Goal: Information Seeking & Learning: Learn about a topic

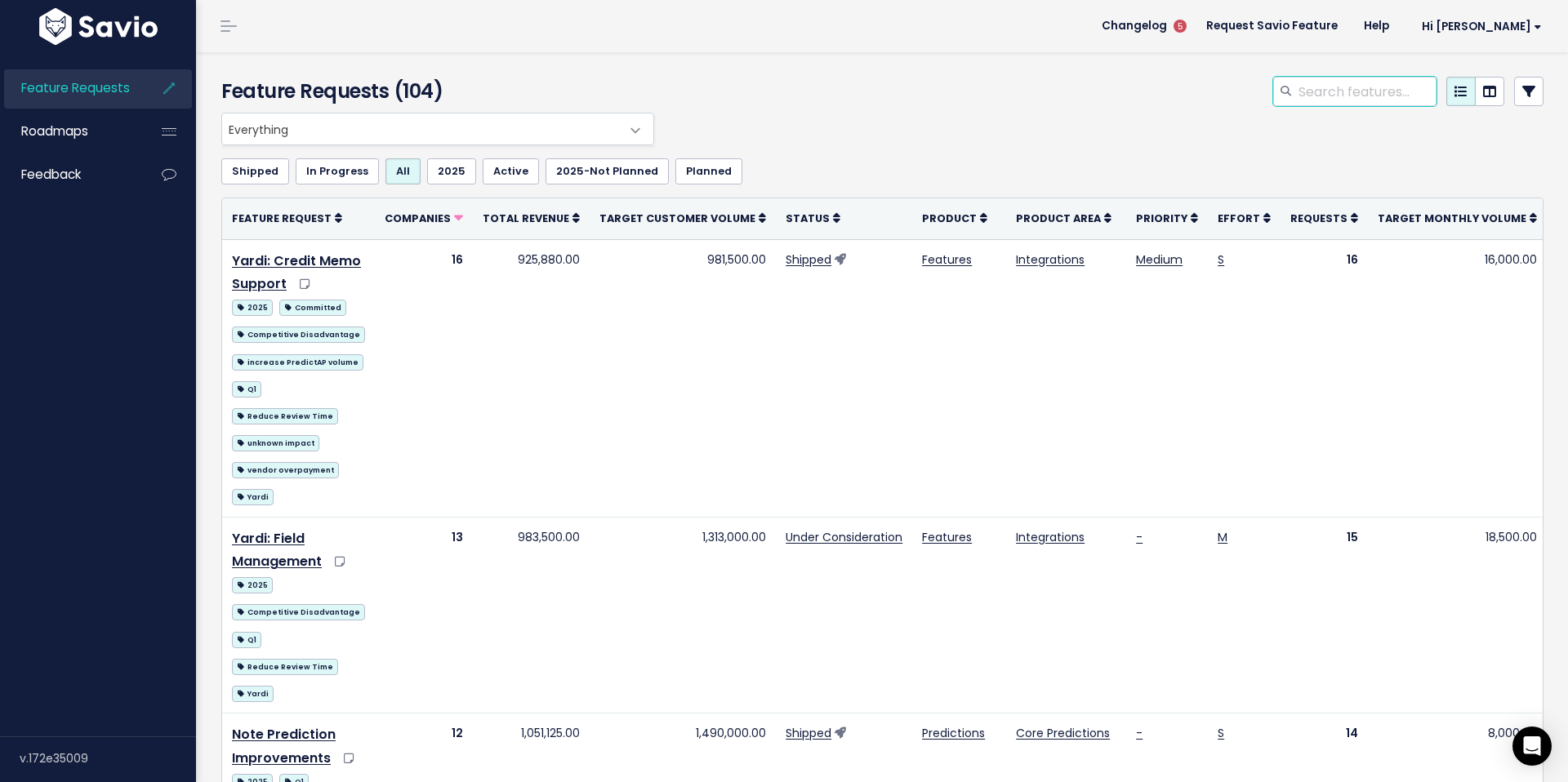
click at [1382, 87] on input "search" at bounding box center [1367, 91] width 140 height 30
type input "attachments"
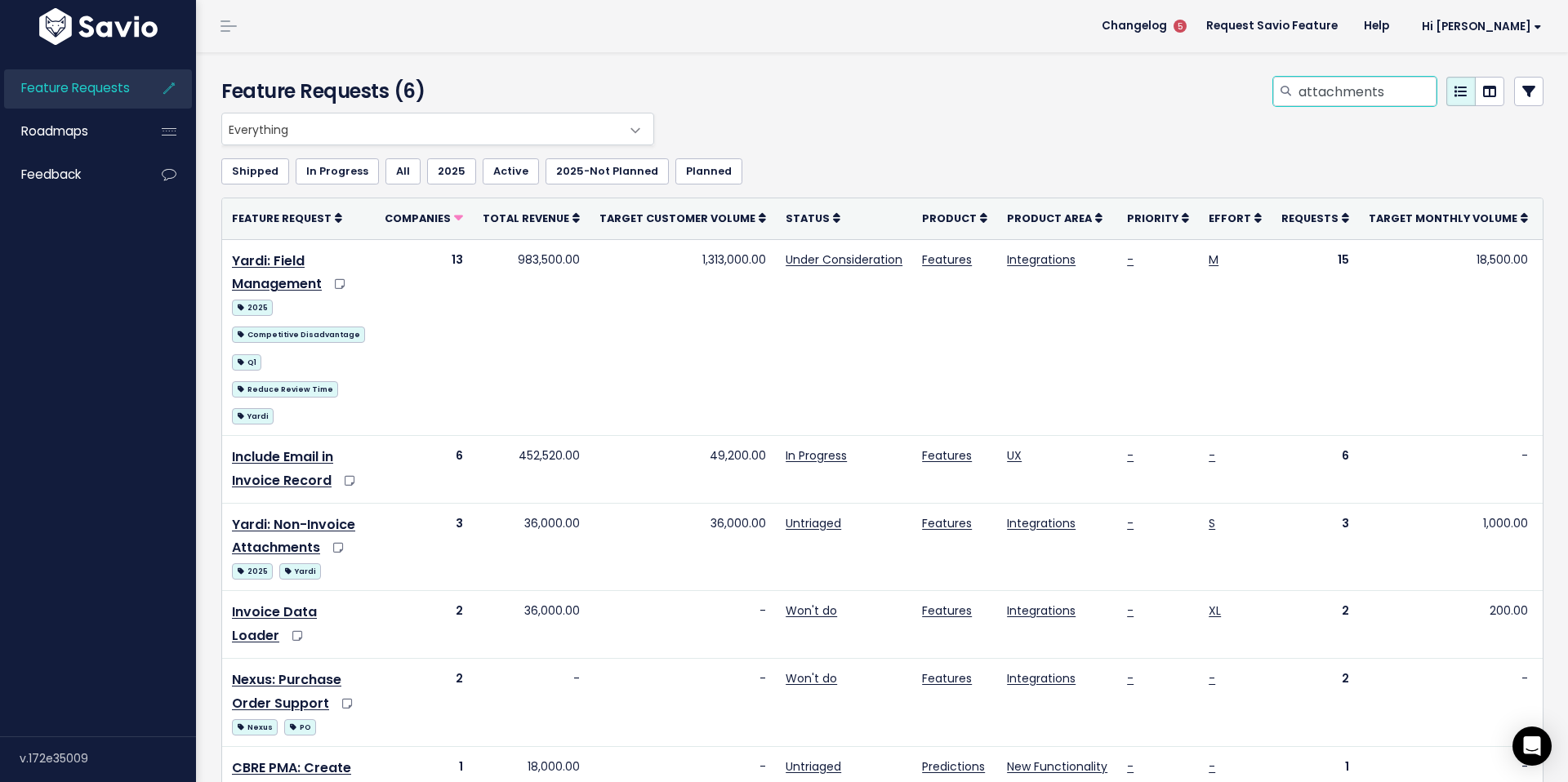
click at [1363, 86] on input "attachments" at bounding box center [1367, 91] width 140 height 30
type input "vantage emea"
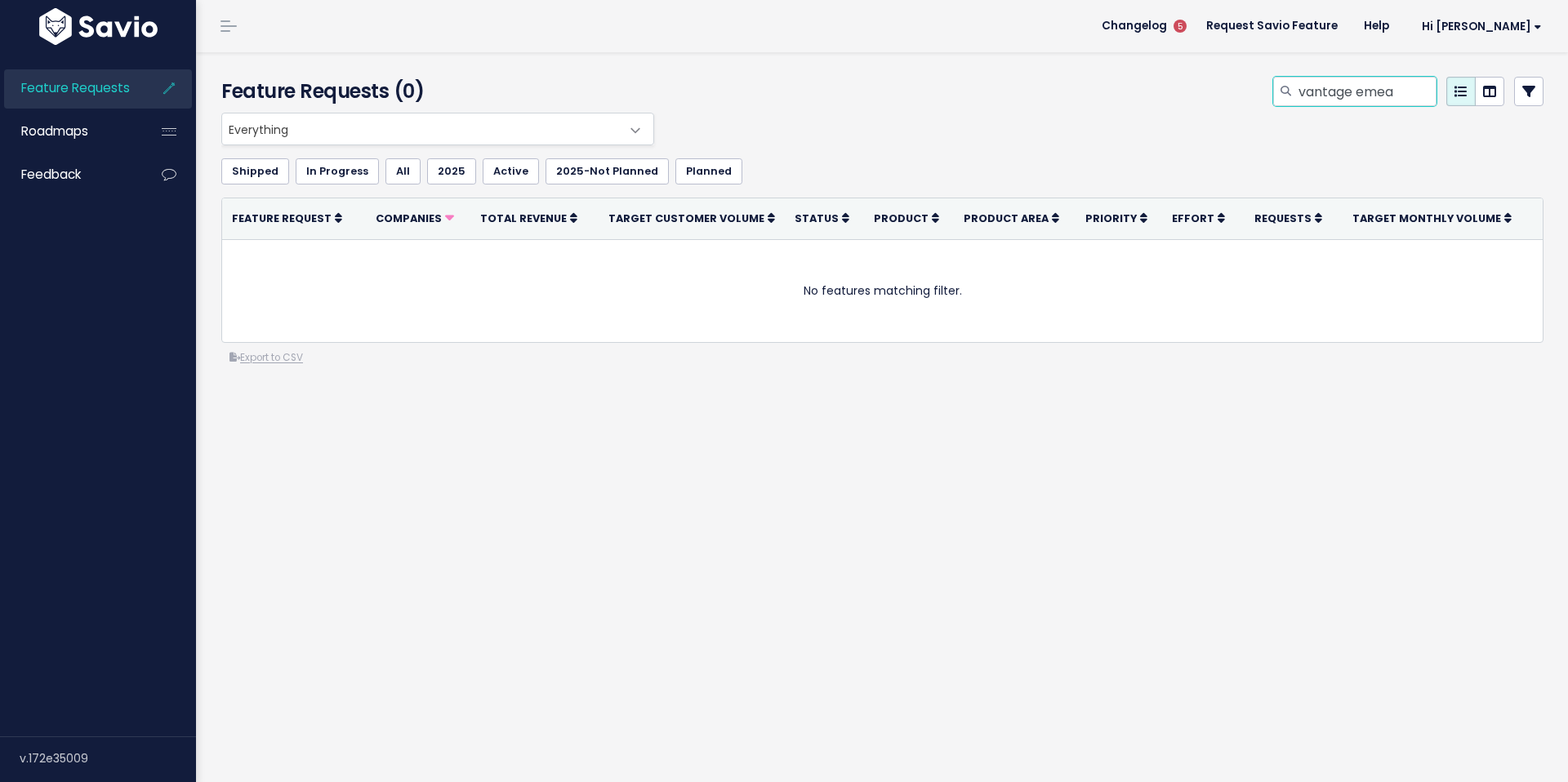
click at [1358, 92] on input "vantage emea" at bounding box center [1367, 91] width 140 height 30
type input "vantage"
click at [1360, 91] on input "vantage" at bounding box center [1367, 91] width 140 height 30
click at [1360, 91] on input "vantage" at bounding box center [1367, 91] width 140 height 30
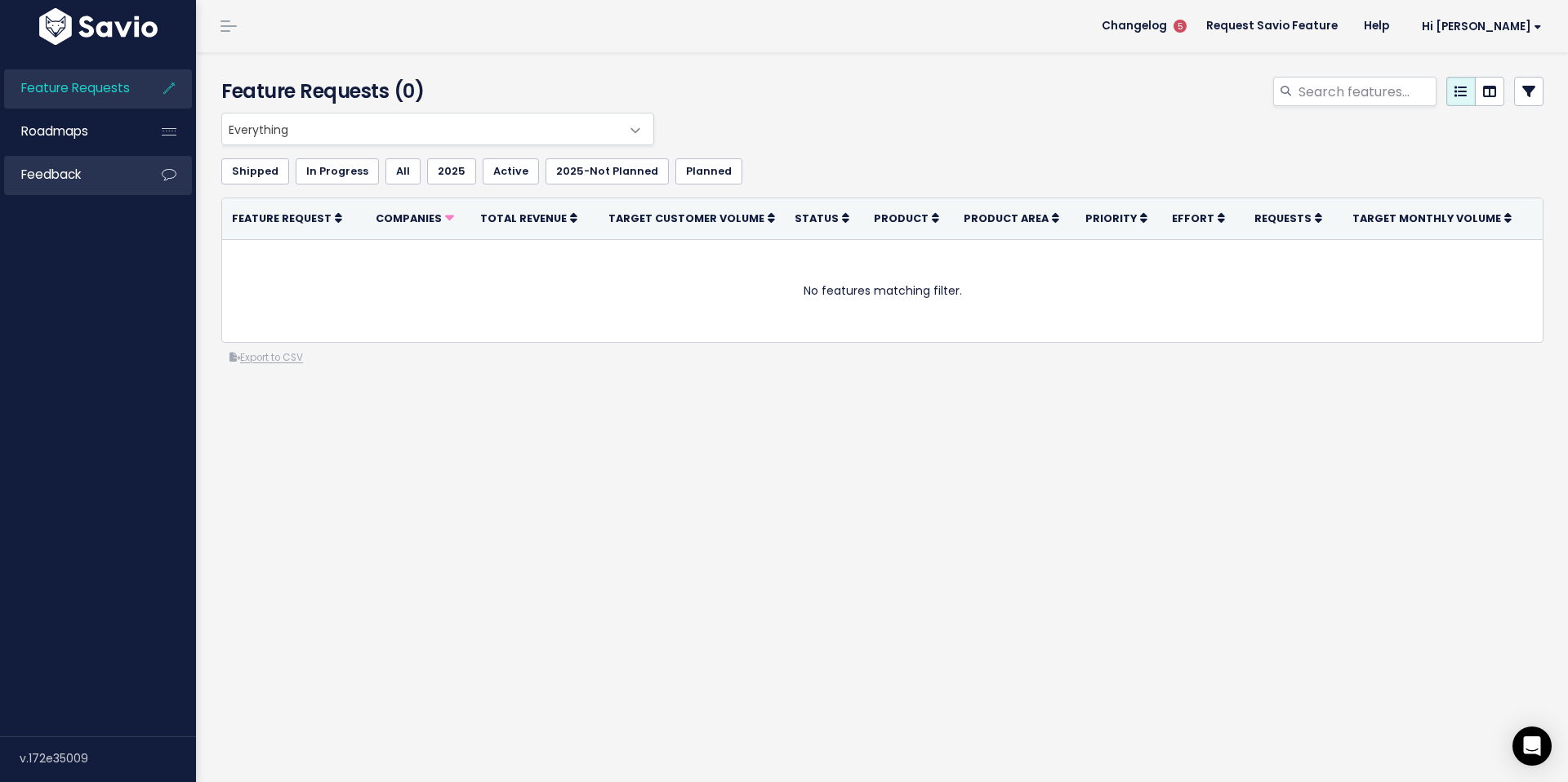
click at [33, 177] on span "Feedback" at bounding box center [51, 174] width 59 height 17
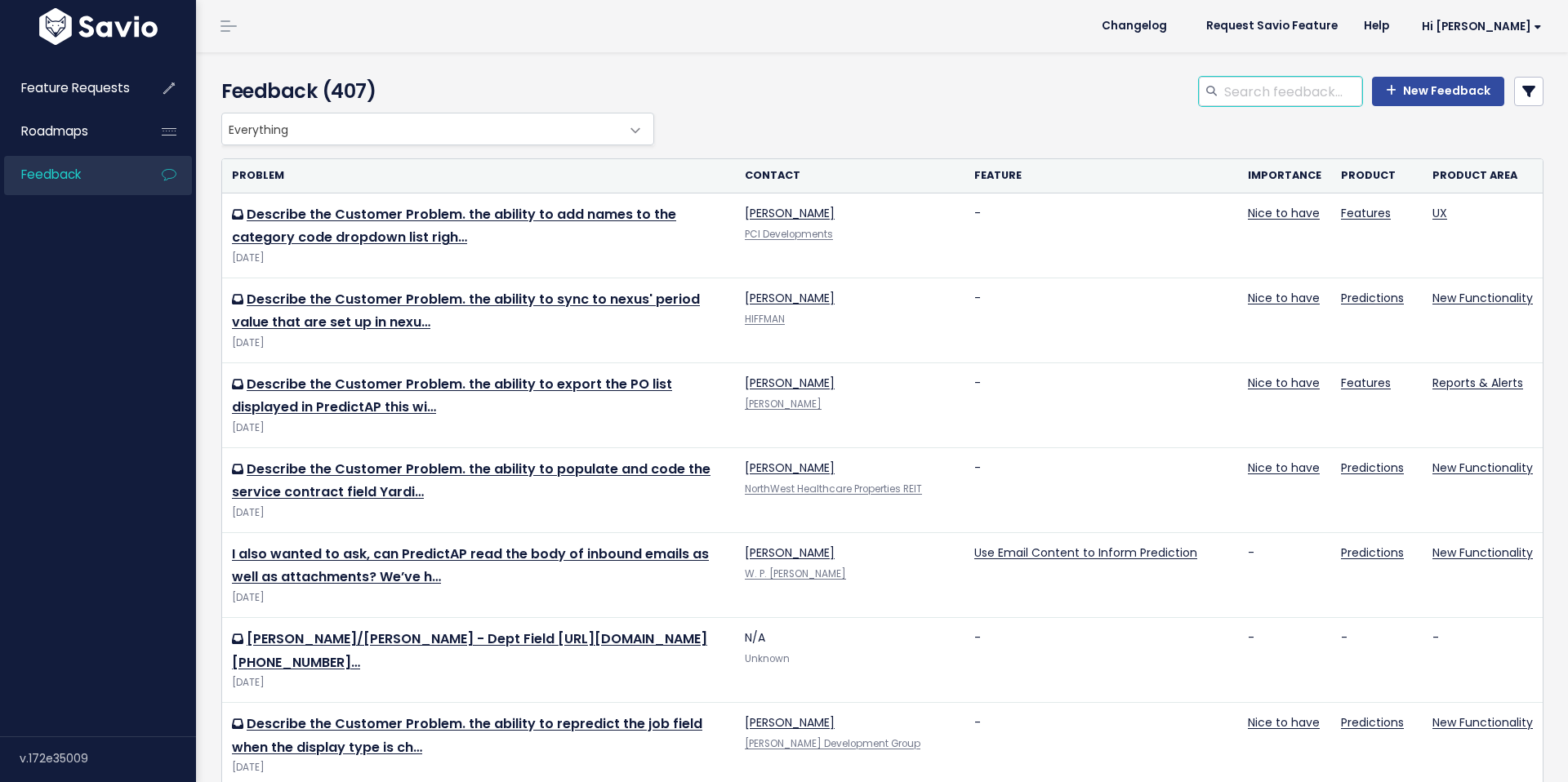
click at [1311, 91] on input "search" at bounding box center [1293, 91] width 140 height 30
type input "vantage emea"
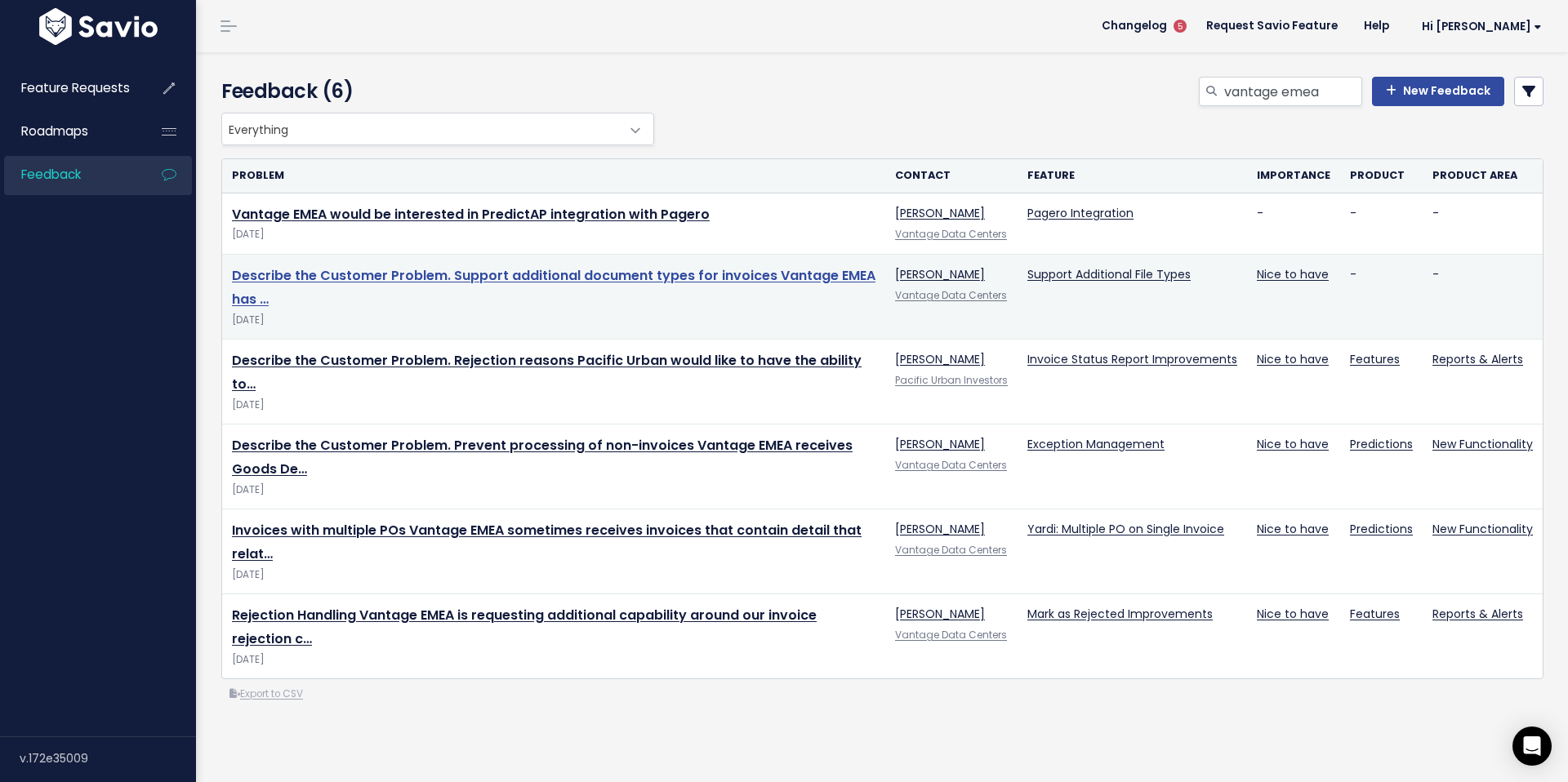
click at [409, 272] on link "Describe the Customer Problem. Support additional document types for invoices V…" at bounding box center [554, 287] width 644 height 43
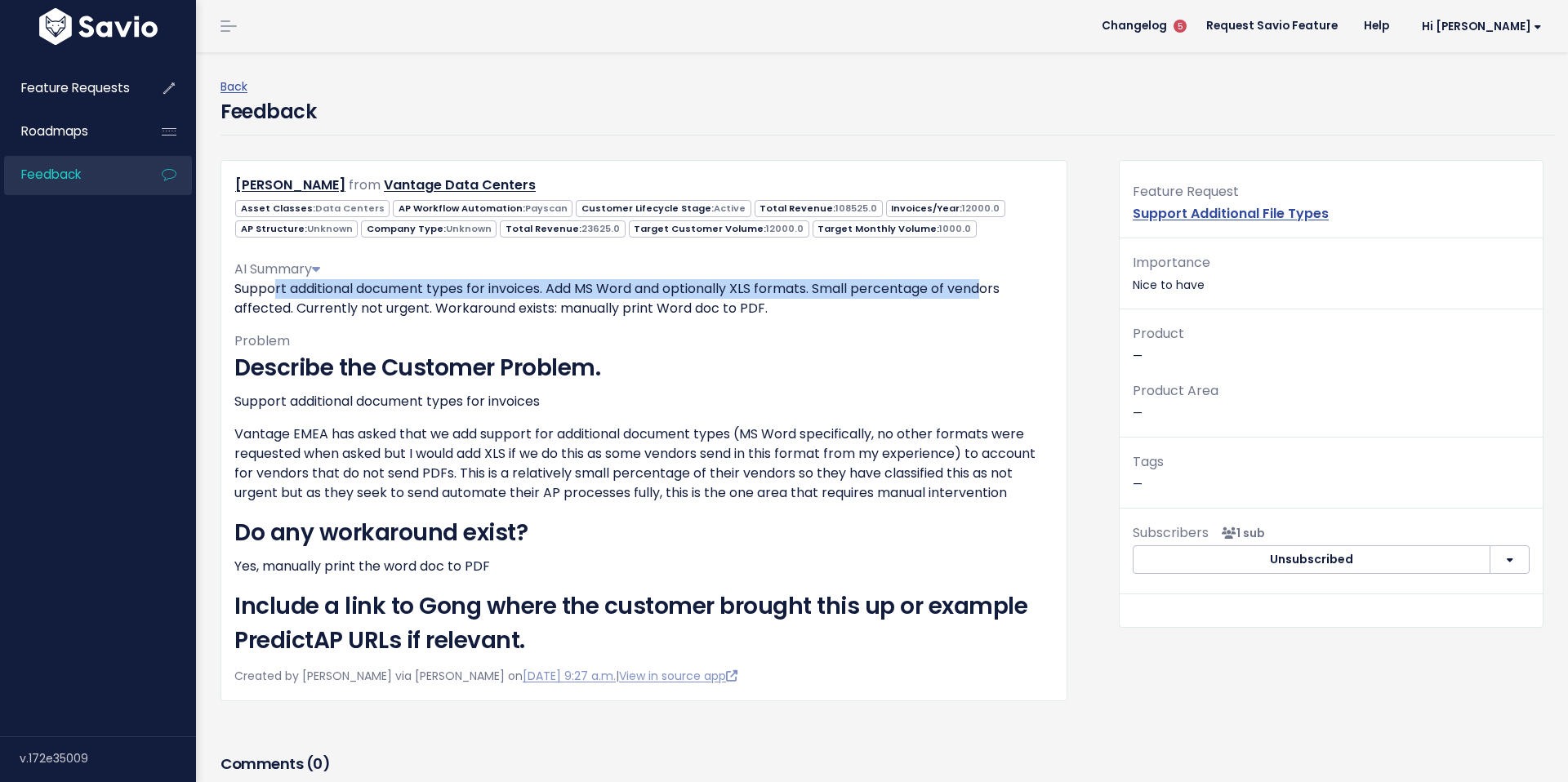
drag, startPoint x: 278, startPoint y: 281, endPoint x: 994, endPoint y: 291, distance: 716.1
click at [994, 291] on p "Support additional document types for invoices. Add MS Word and optionally XLS …" at bounding box center [644, 299] width 819 height 40
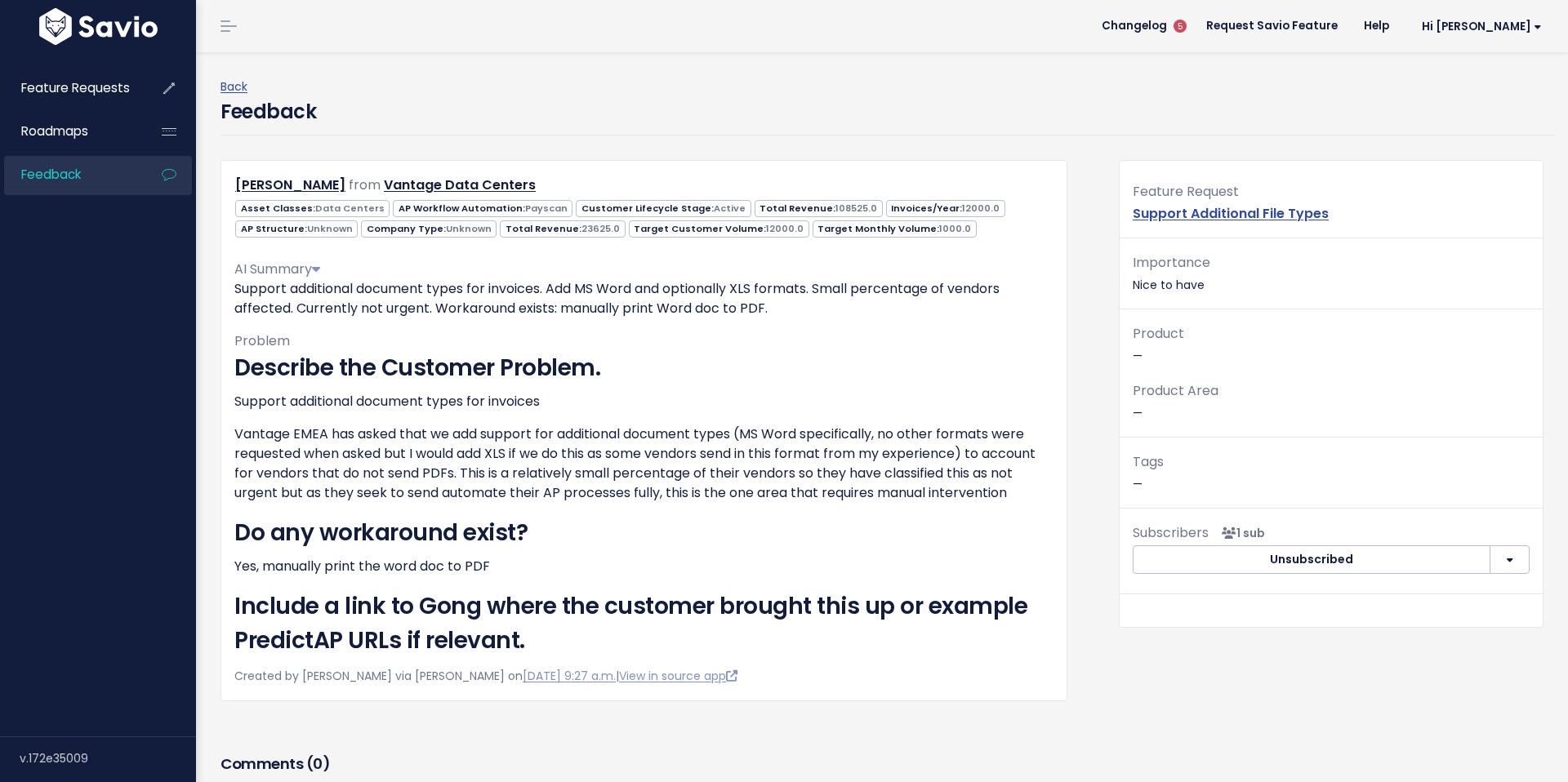
click at [773, 308] on p "Support additional document types for invoices. Add MS Word and optionally XLS …" at bounding box center [644, 299] width 819 height 40
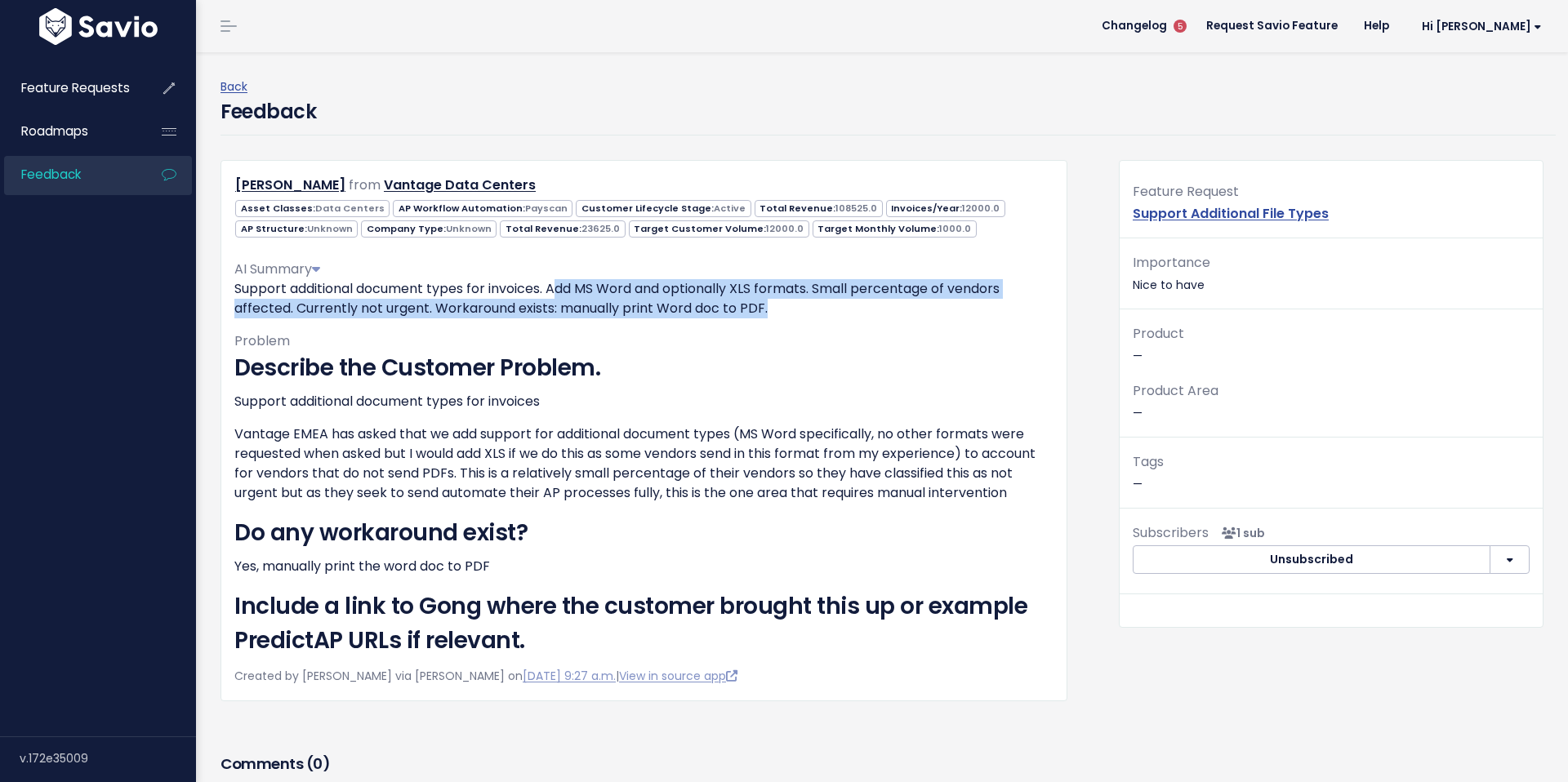
drag, startPoint x: 557, startPoint y: 285, endPoint x: 976, endPoint y: 309, distance: 419.7
click at [976, 309] on p "Support additional document types for invoices. Add MS Word and optionally XLS …" at bounding box center [644, 299] width 819 height 40
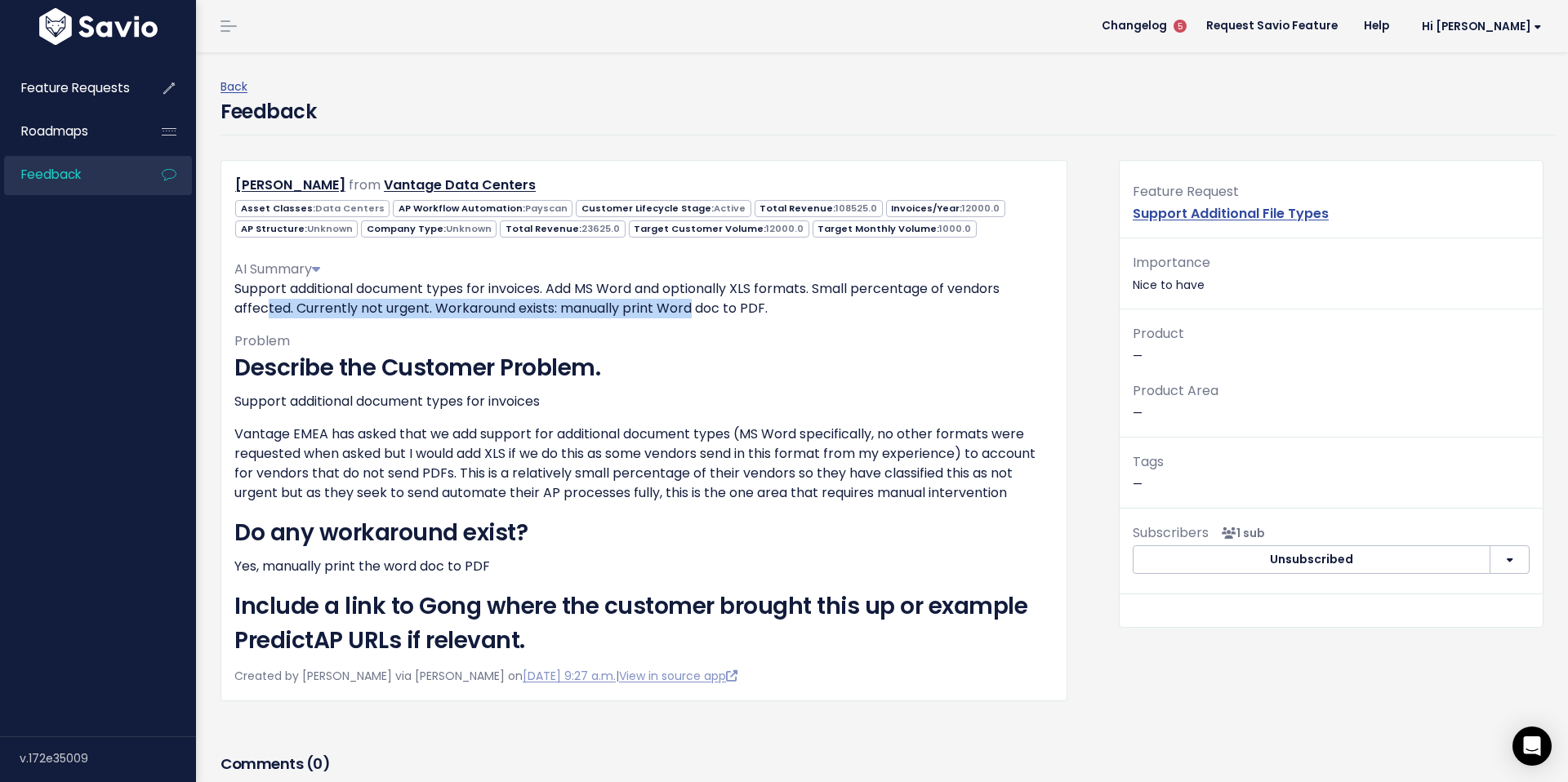
drag, startPoint x: 273, startPoint y: 302, endPoint x: 693, endPoint y: 309, distance: 420.1
click at [693, 309] on p "Support additional document types for invoices. Add MS Word and optionally XLS …" at bounding box center [644, 299] width 819 height 40
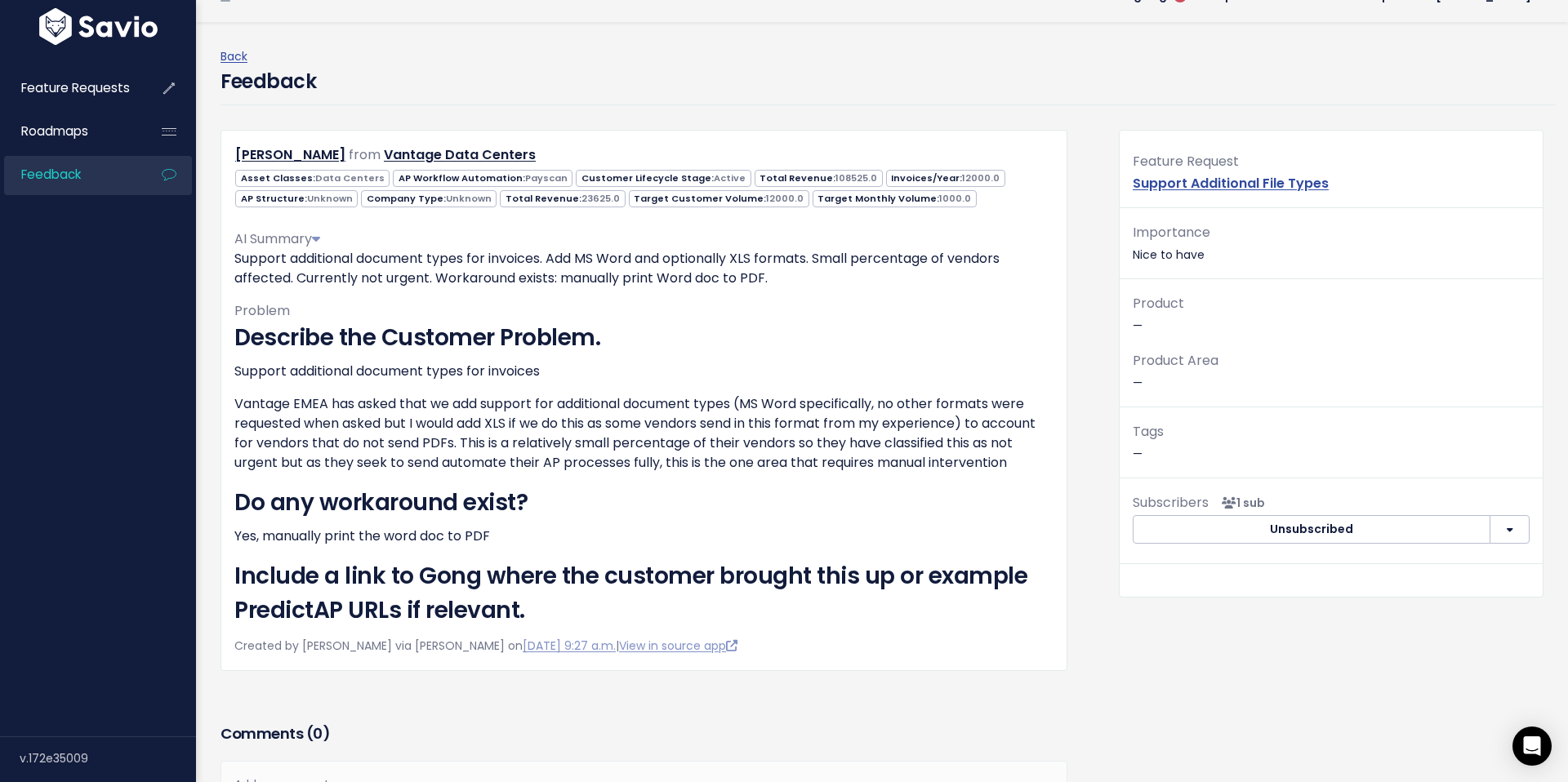
scroll to position [39, 0]
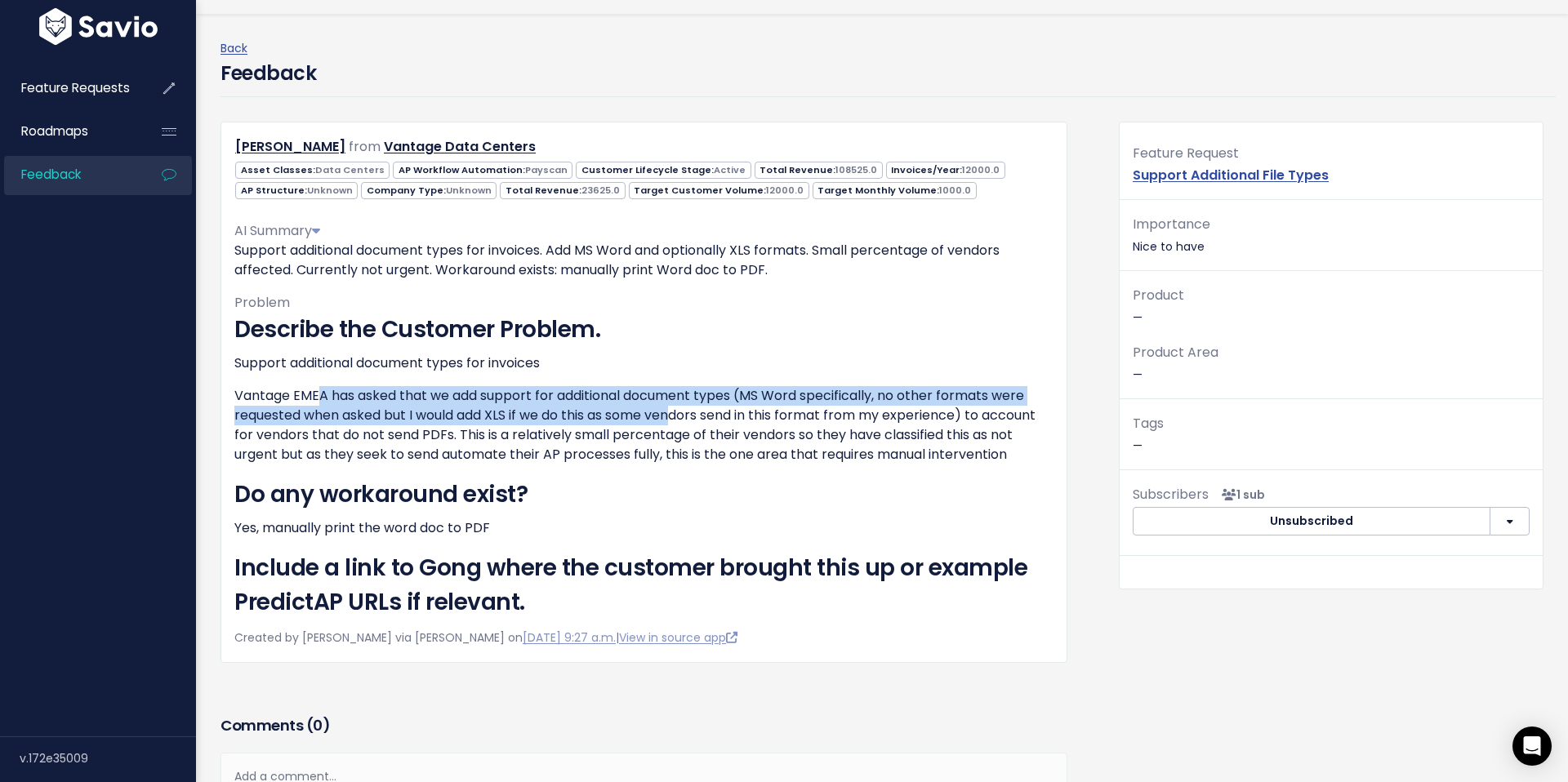
drag, startPoint x: 318, startPoint y: 397, endPoint x: 677, endPoint y: 407, distance: 359.1
click at [677, 407] on p "Vantage EMEA has asked that we add support for additional document types (MS Wo…" at bounding box center [644, 425] width 819 height 78
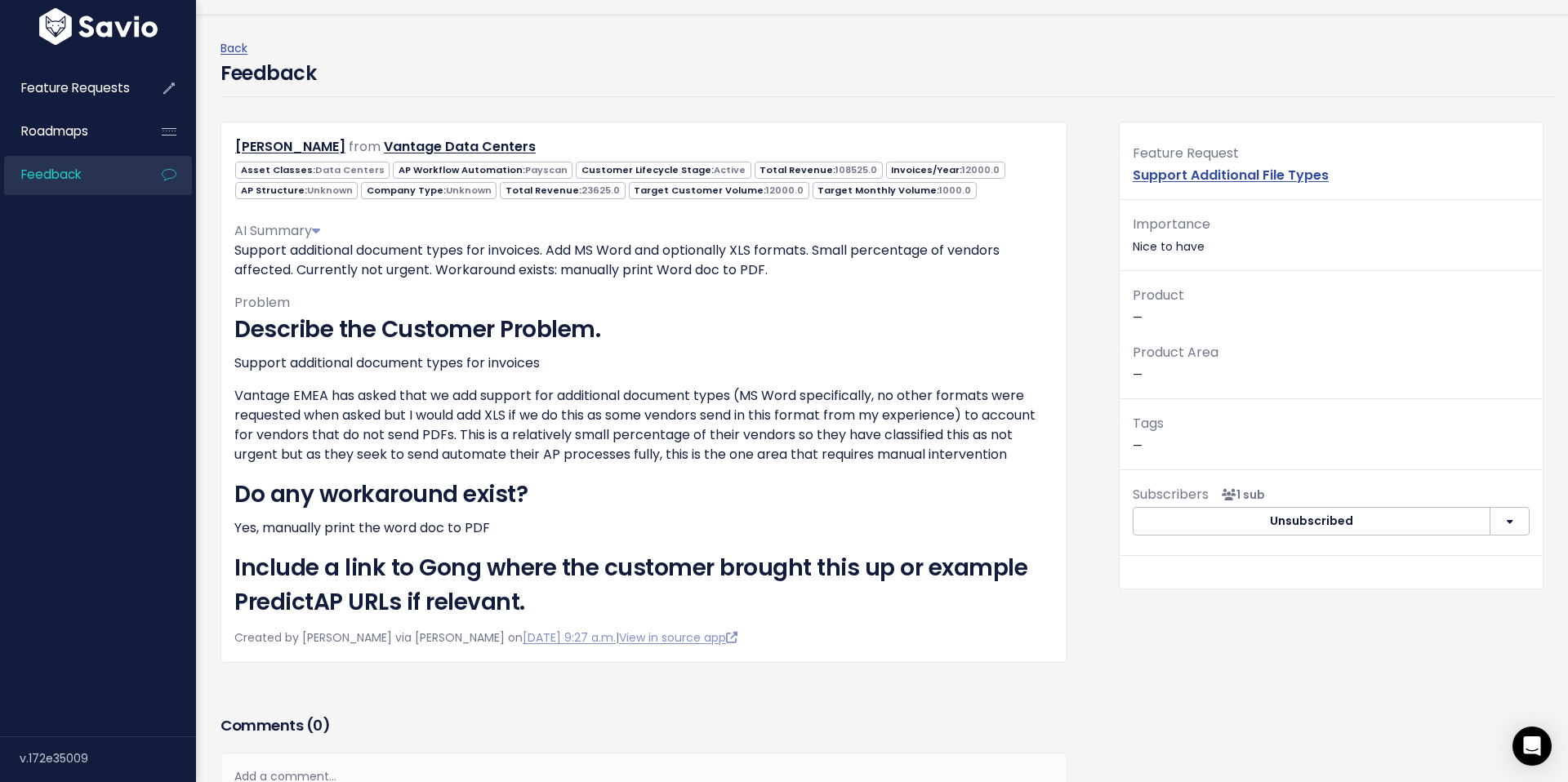
scroll to position [41, 0]
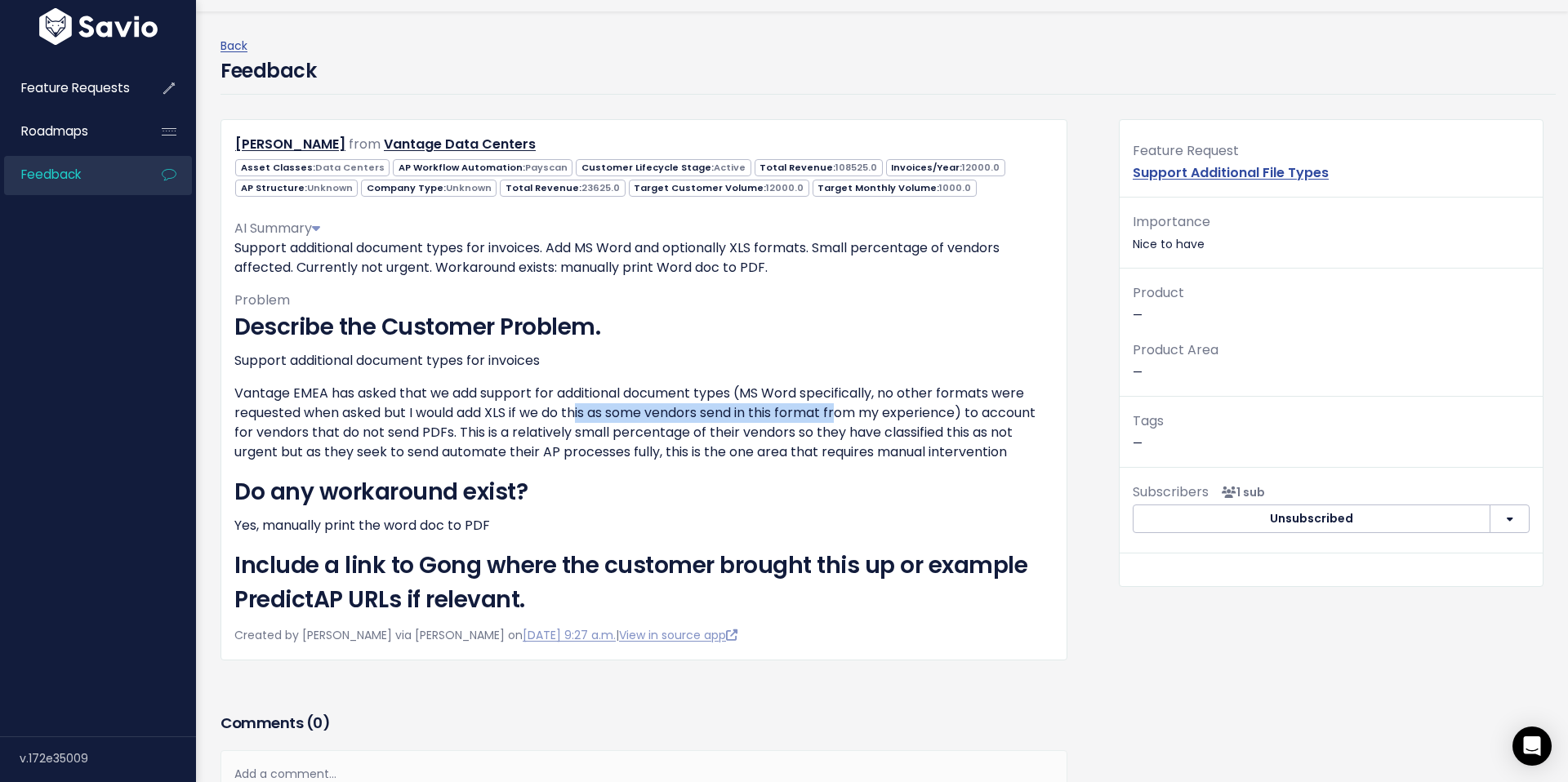
drag, startPoint x: 649, startPoint y: 413, endPoint x: 847, endPoint y: 411, distance: 198.0
click at [847, 411] on p "Vantage EMEA has asked that we add support for additional document types (MS Wo…" at bounding box center [644, 422] width 819 height 78
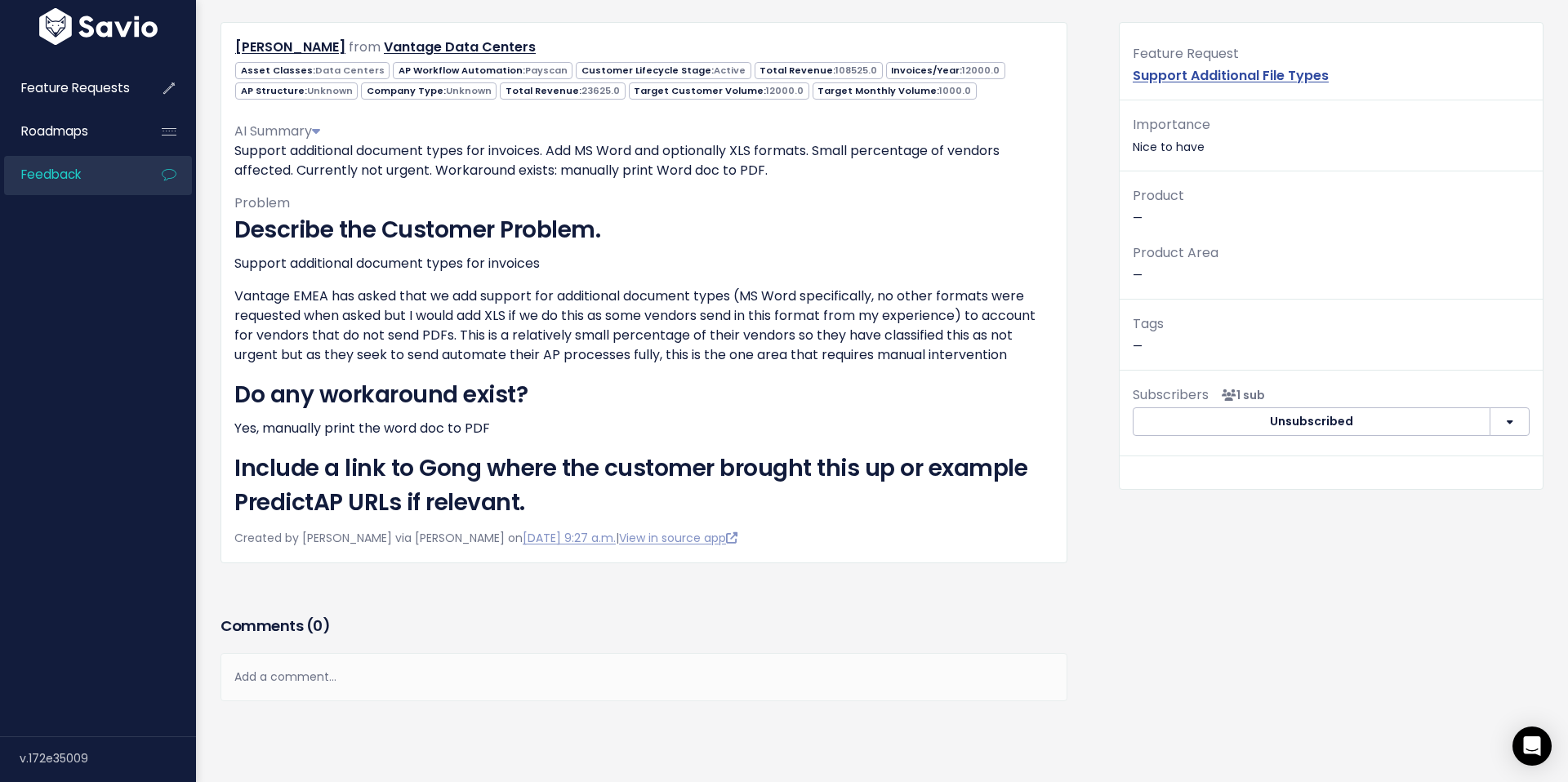
scroll to position [214, 0]
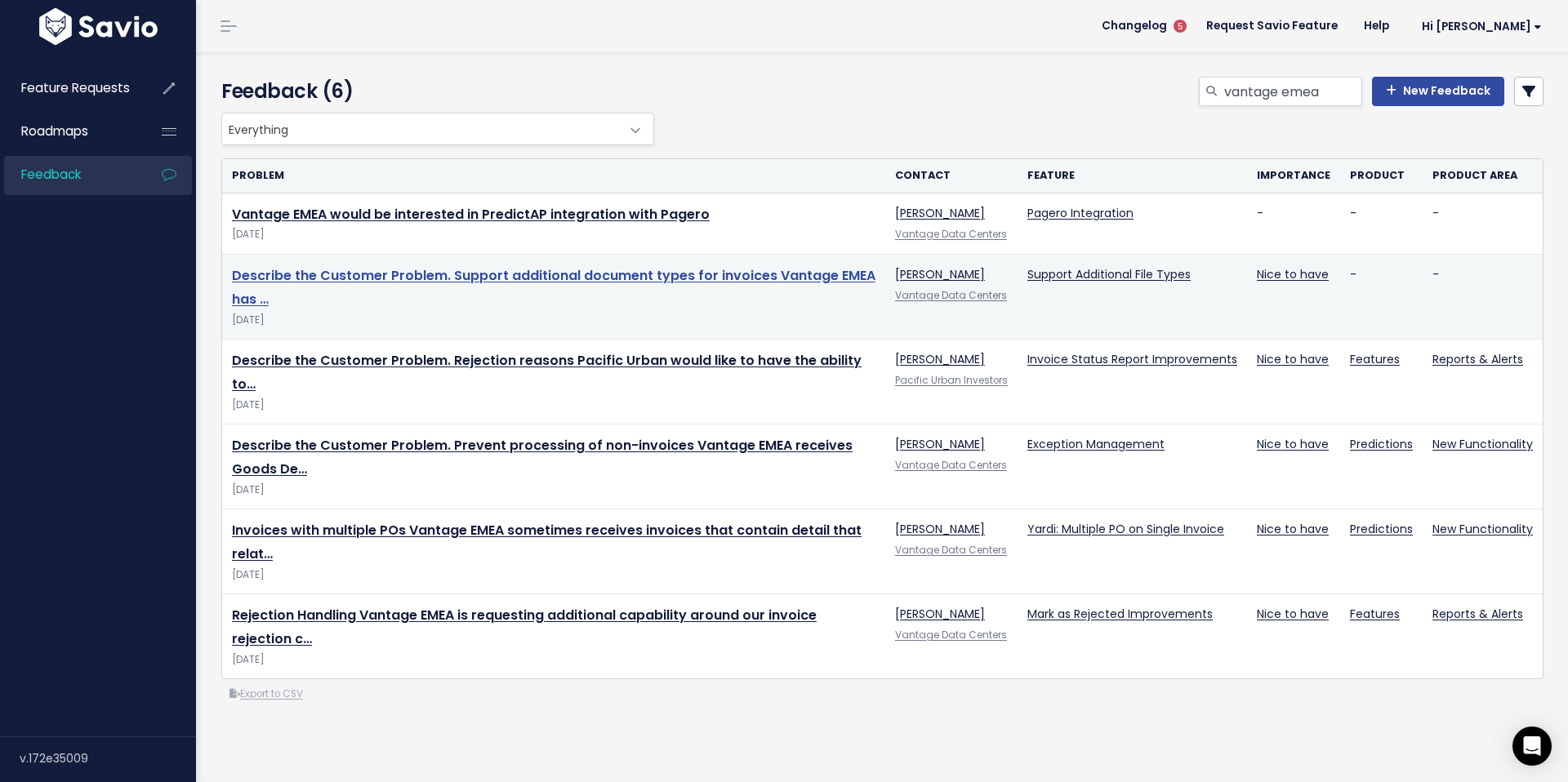
click at [377, 271] on link "Describe the Customer Problem. Support additional document types for invoices V…" at bounding box center [554, 287] width 644 height 43
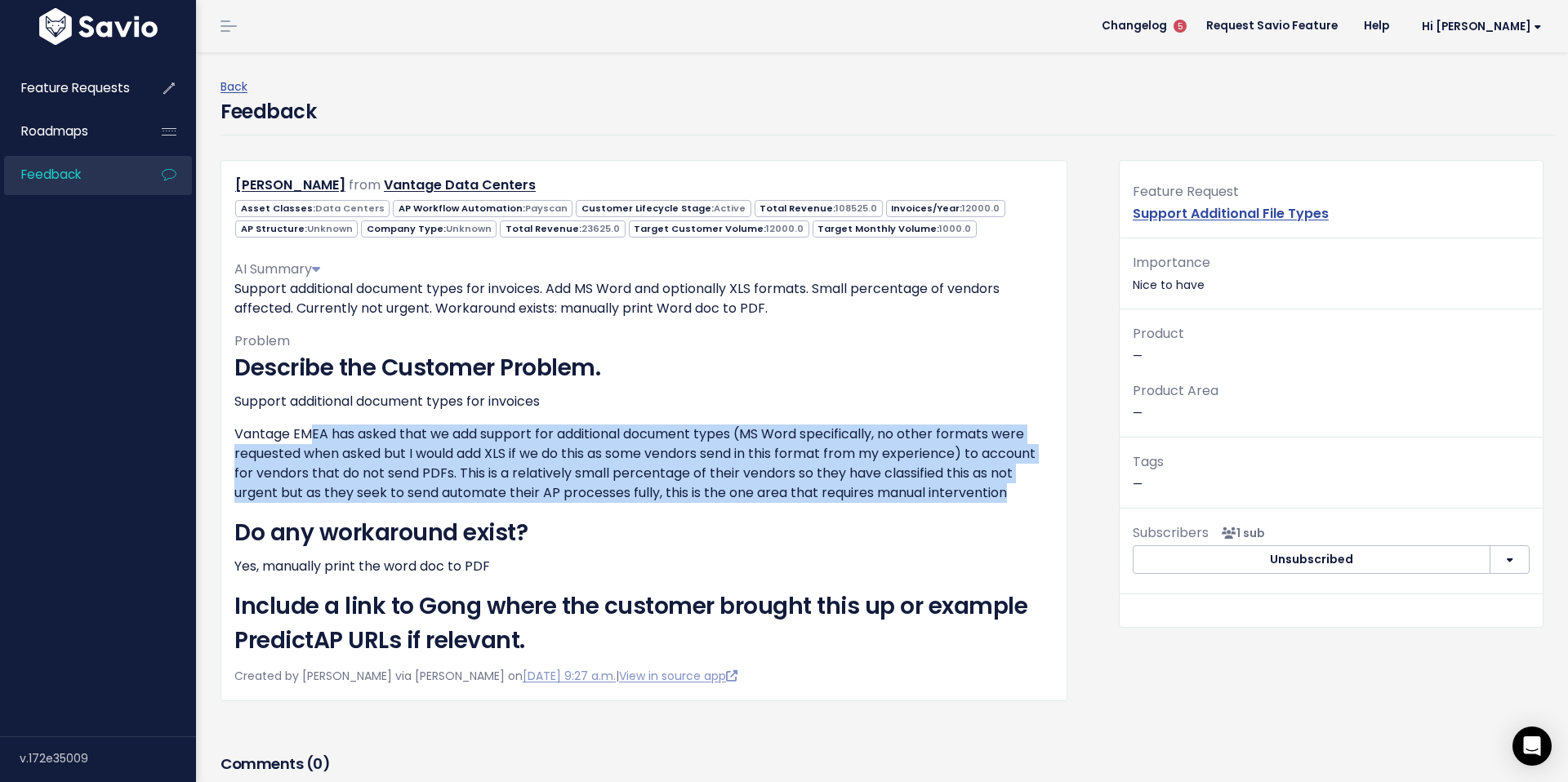
drag, startPoint x: 309, startPoint y: 433, endPoint x: 1035, endPoint y: 497, distance: 728.8
click at [1035, 497] on p "Vantage EMEA has asked that we add support for additional document types (MS Wo…" at bounding box center [644, 463] width 819 height 78
drag, startPoint x: 589, startPoint y: 473, endPoint x: 453, endPoint y: 461, distance: 136.5
click at [581, 472] on p "Vantage EMEA has asked that we add support for additional document types (MS Wo…" at bounding box center [644, 463] width 819 height 78
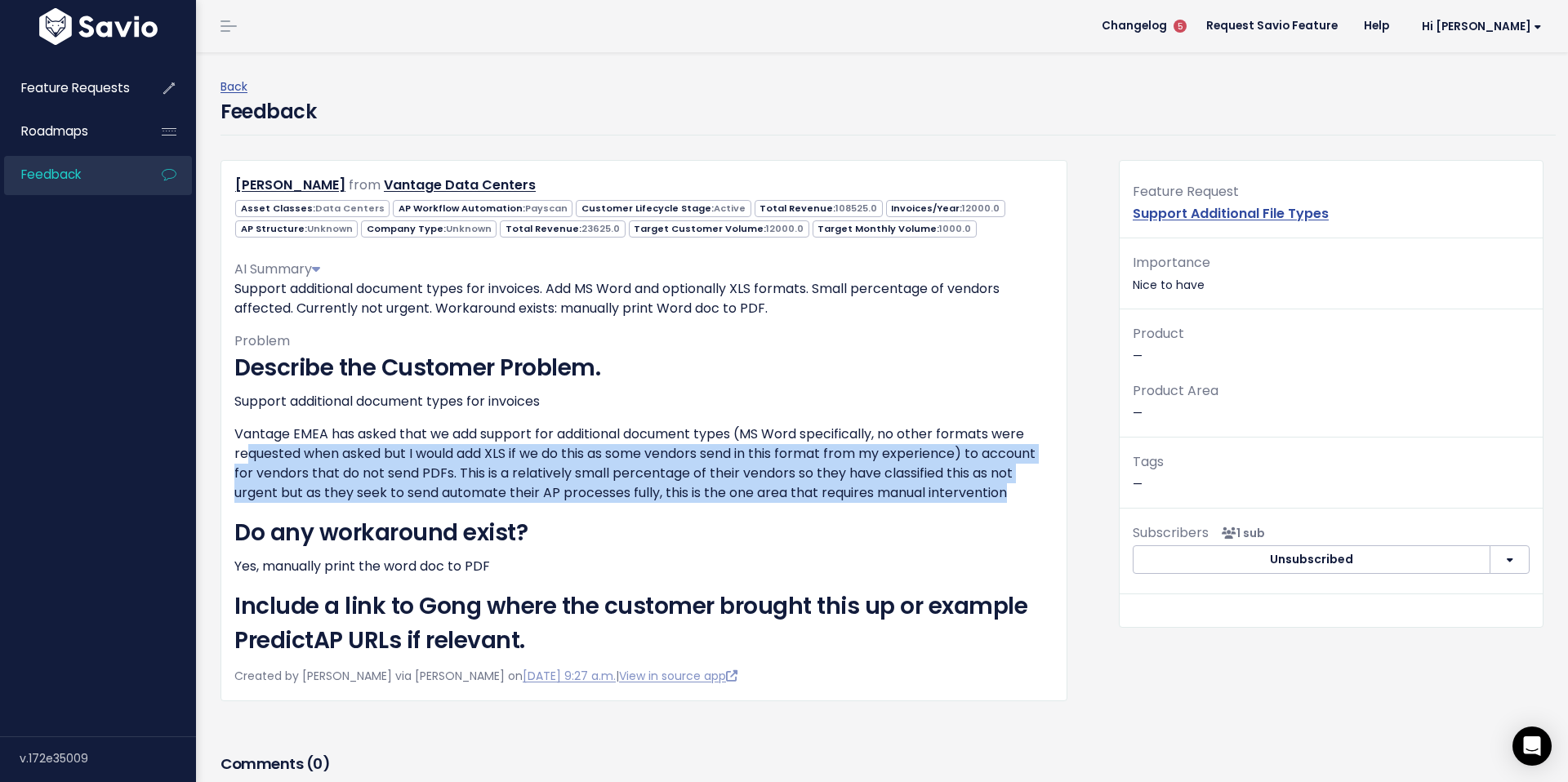
drag, startPoint x: 250, startPoint y: 457, endPoint x: 1060, endPoint y: 501, distance: 811.2
click at [1060, 501] on div "Mathew Jones from Vantage Data Centers Asset Classes: Data Centers Payscan" at bounding box center [644, 430] width 847 height 541
click at [378, 458] on p "Vantage EMEA has asked that we add support for additional document types (MS Wo…" at bounding box center [644, 463] width 819 height 78
drag, startPoint x: 623, startPoint y: 469, endPoint x: 972, endPoint y: 488, distance: 349.5
click at [972, 488] on p "Vantage EMEA has asked that we add support for additional document types (MS Wo…" at bounding box center [644, 463] width 819 height 78
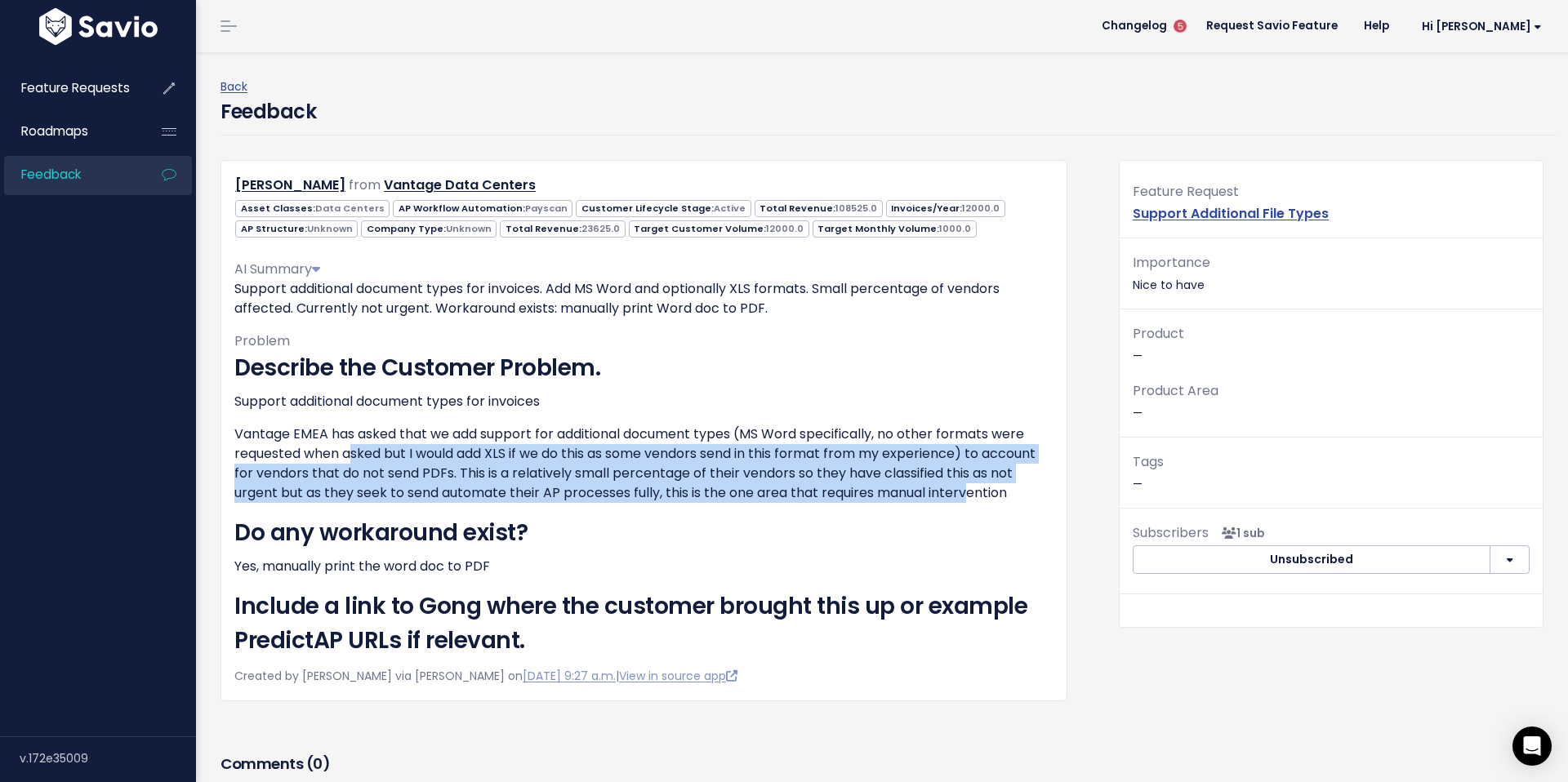
click at [408, 463] on p "Vantage EMEA has asked that we add support for additional document types (MS Wo…" at bounding box center [644, 463] width 819 height 78
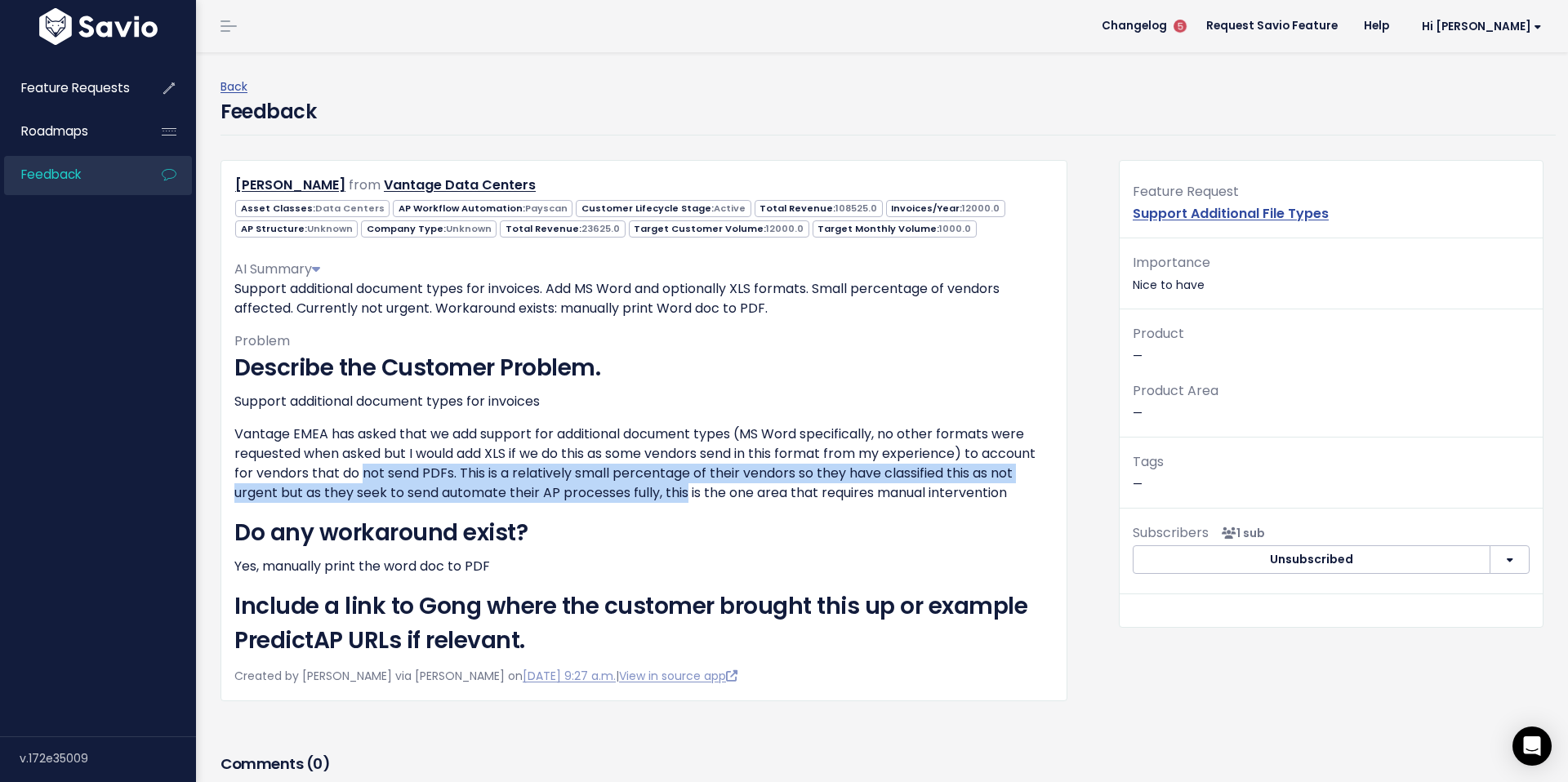
drag, startPoint x: 390, startPoint y: 475, endPoint x: 692, endPoint y: 501, distance: 303.1
click at [692, 501] on p "Vantage EMEA has asked that we add support for additional document types (MS Wo…" at bounding box center [644, 463] width 819 height 78
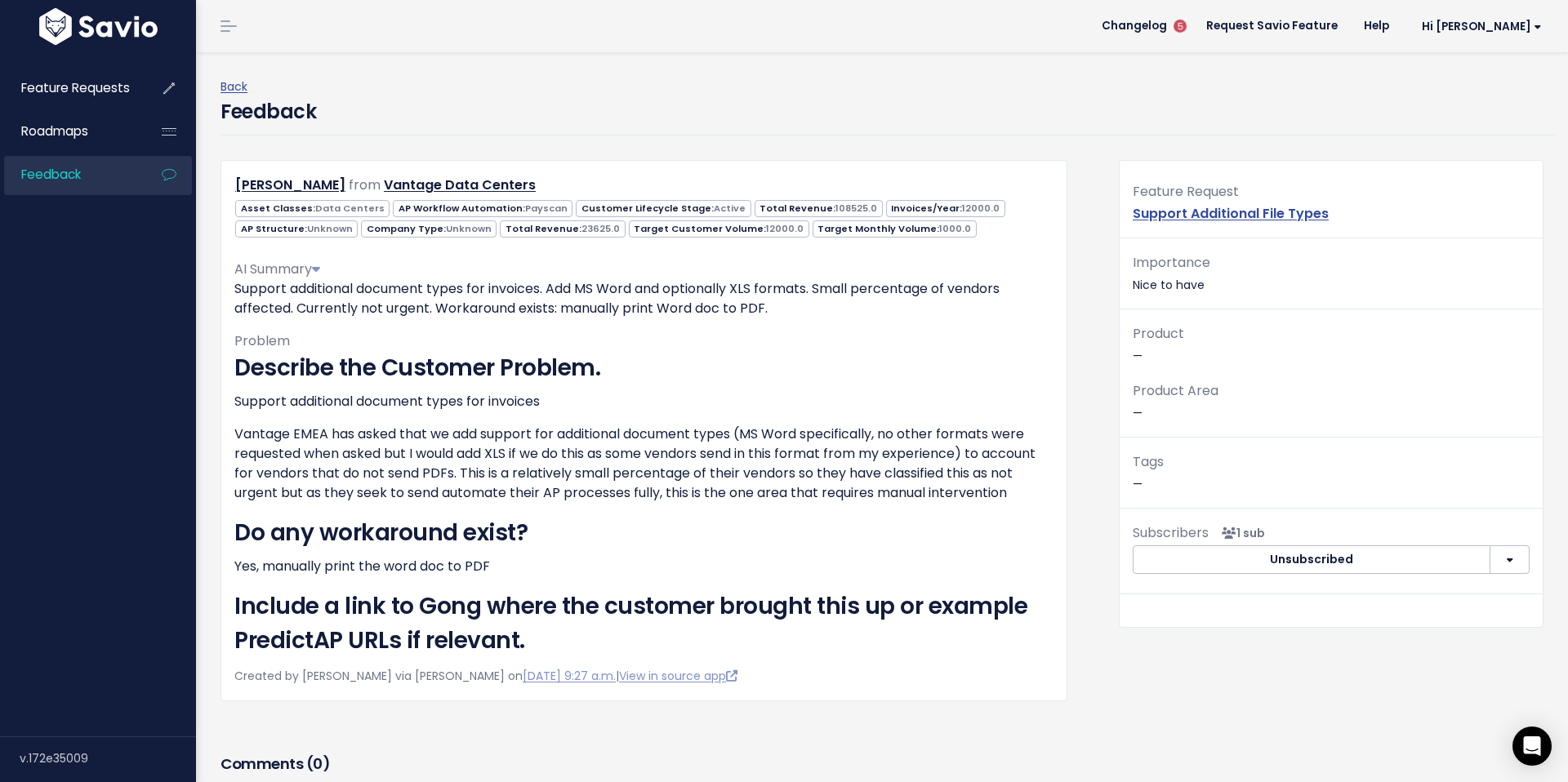
click at [696, 492] on p "Vantage EMEA has asked that we add support for additional document types (MS Wo…" at bounding box center [644, 463] width 819 height 78
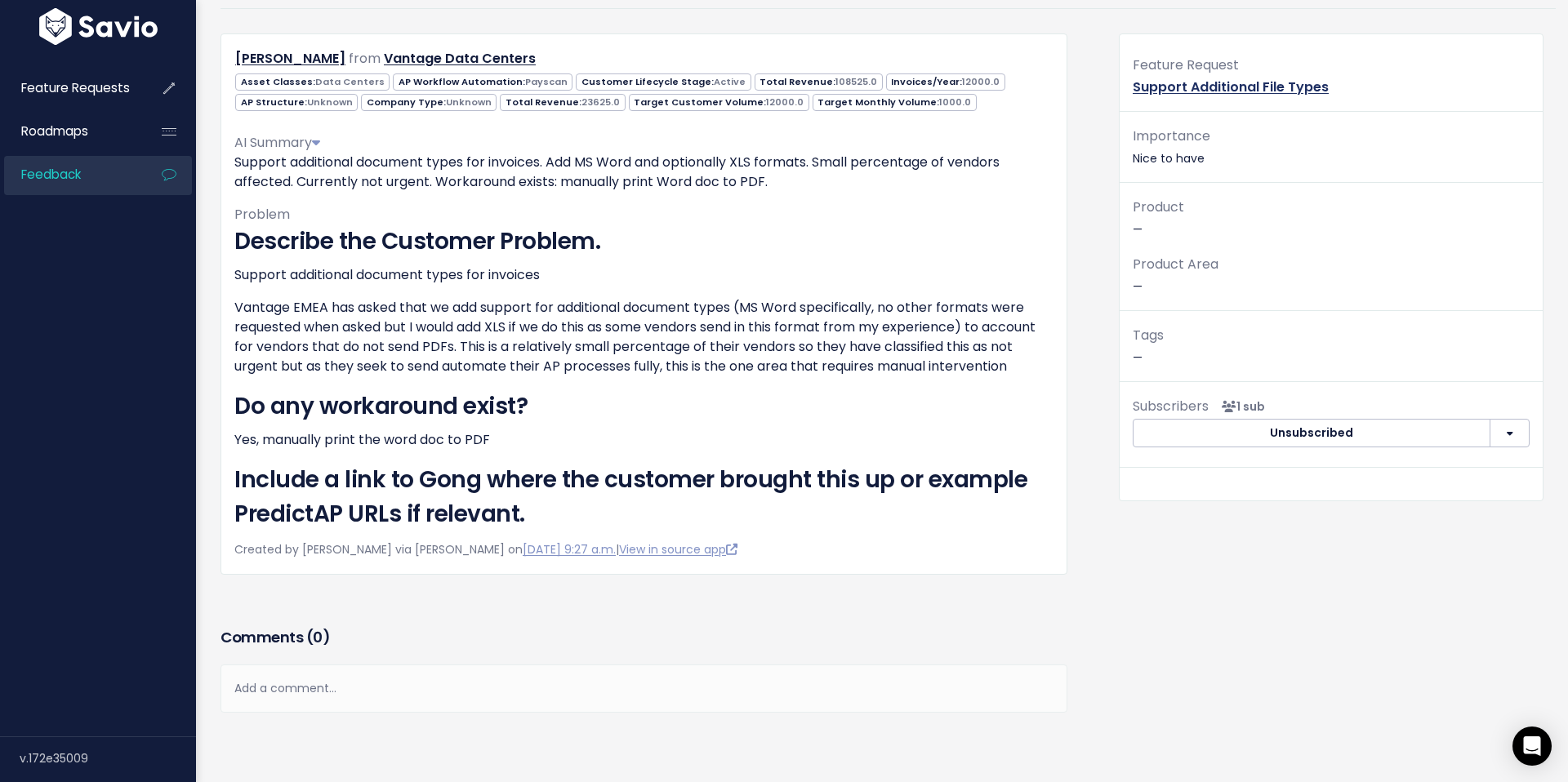
click at [1289, 86] on link "Support Additional File Types" at bounding box center [1231, 86] width 196 height 19
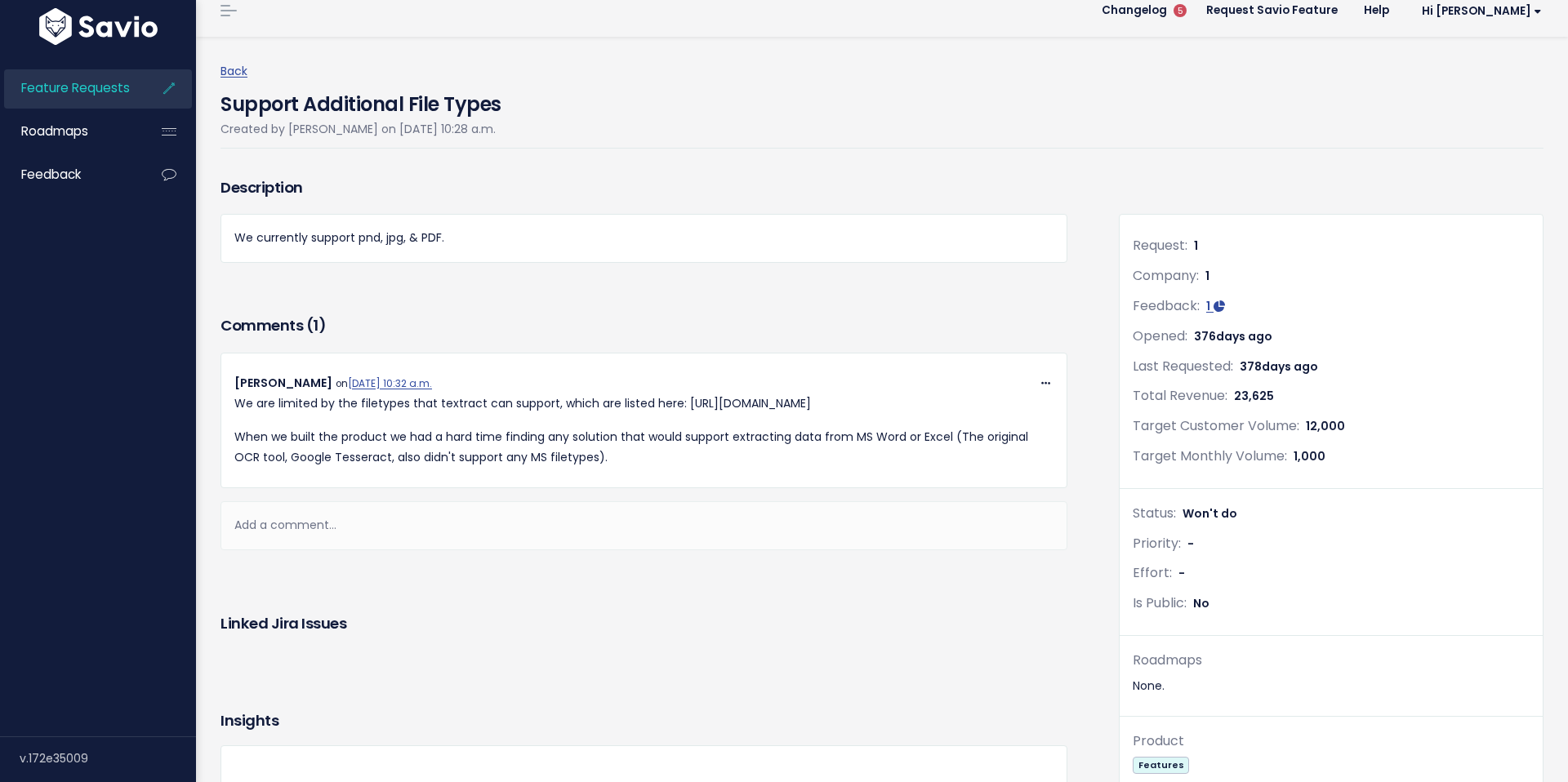
scroll to position [27, 0]
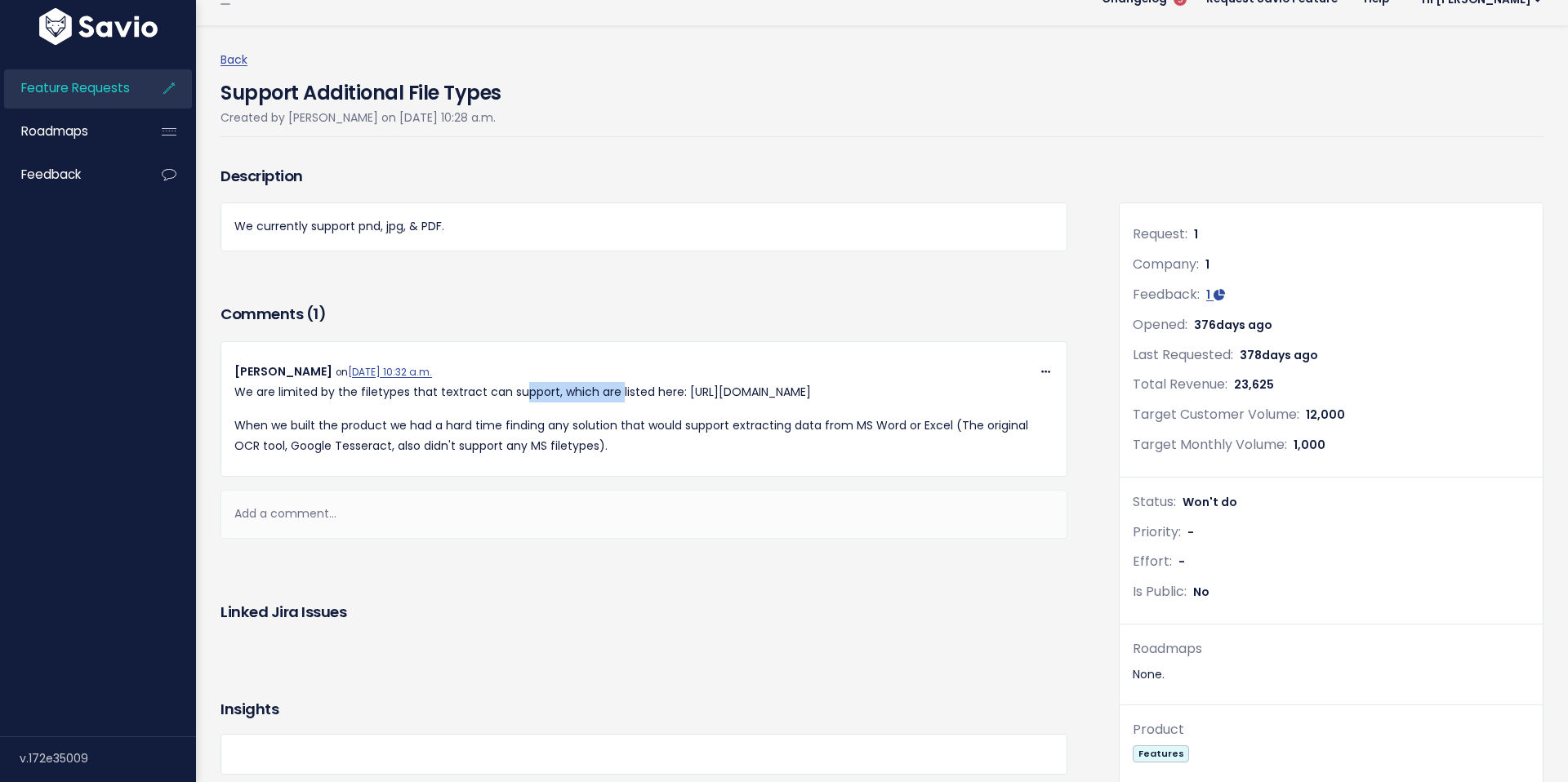
drag, startPoint x: 598, startPoint y: 400, endPoint x: 618, endPoint y: 400, distance: 20.0
click at [618, 400] on p "We are limited by the filetypes that textract can support, which are listed her…" at bounding box center [644, 392] width 819 height 21
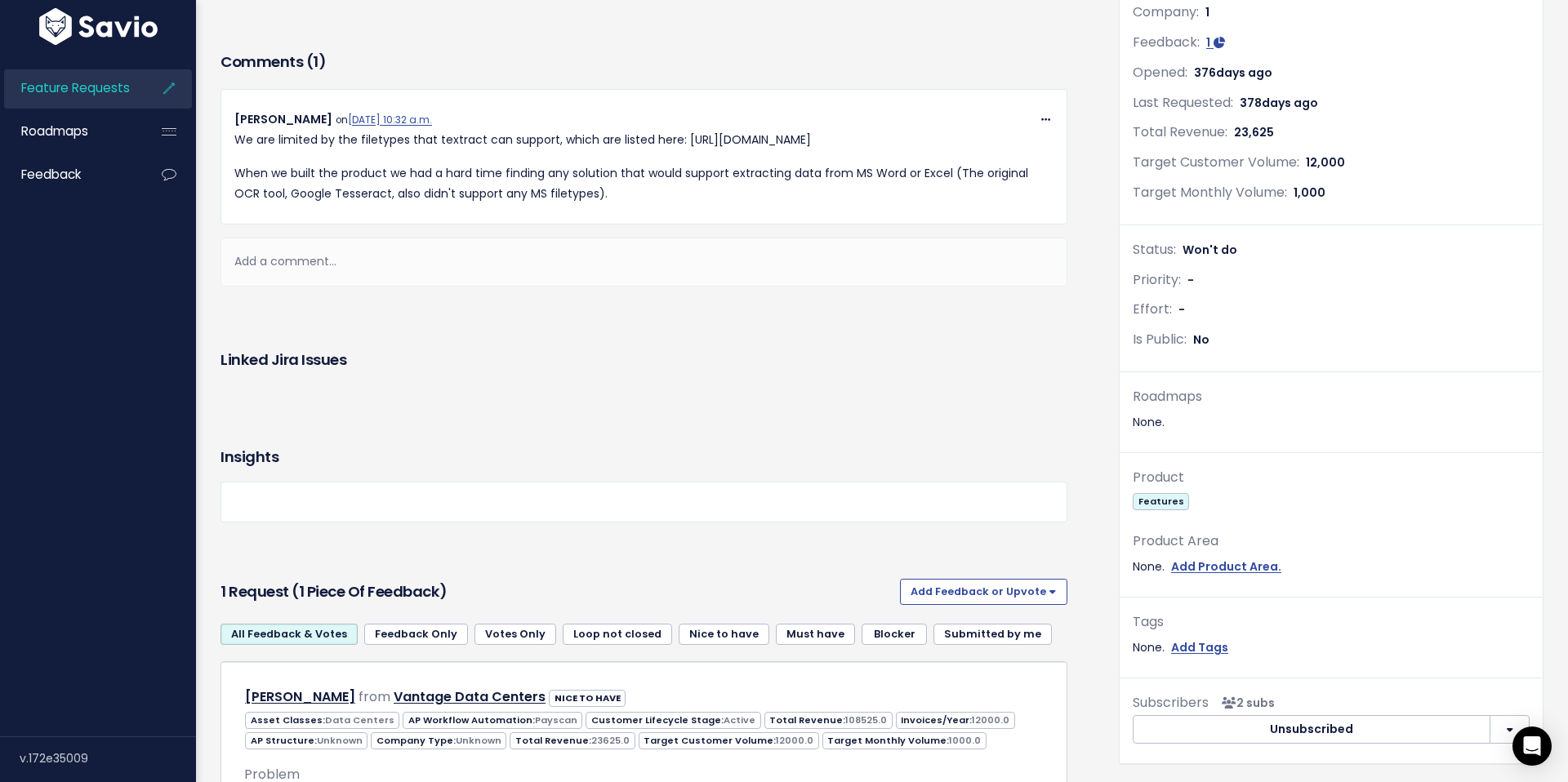
scroll to position [0, 0]
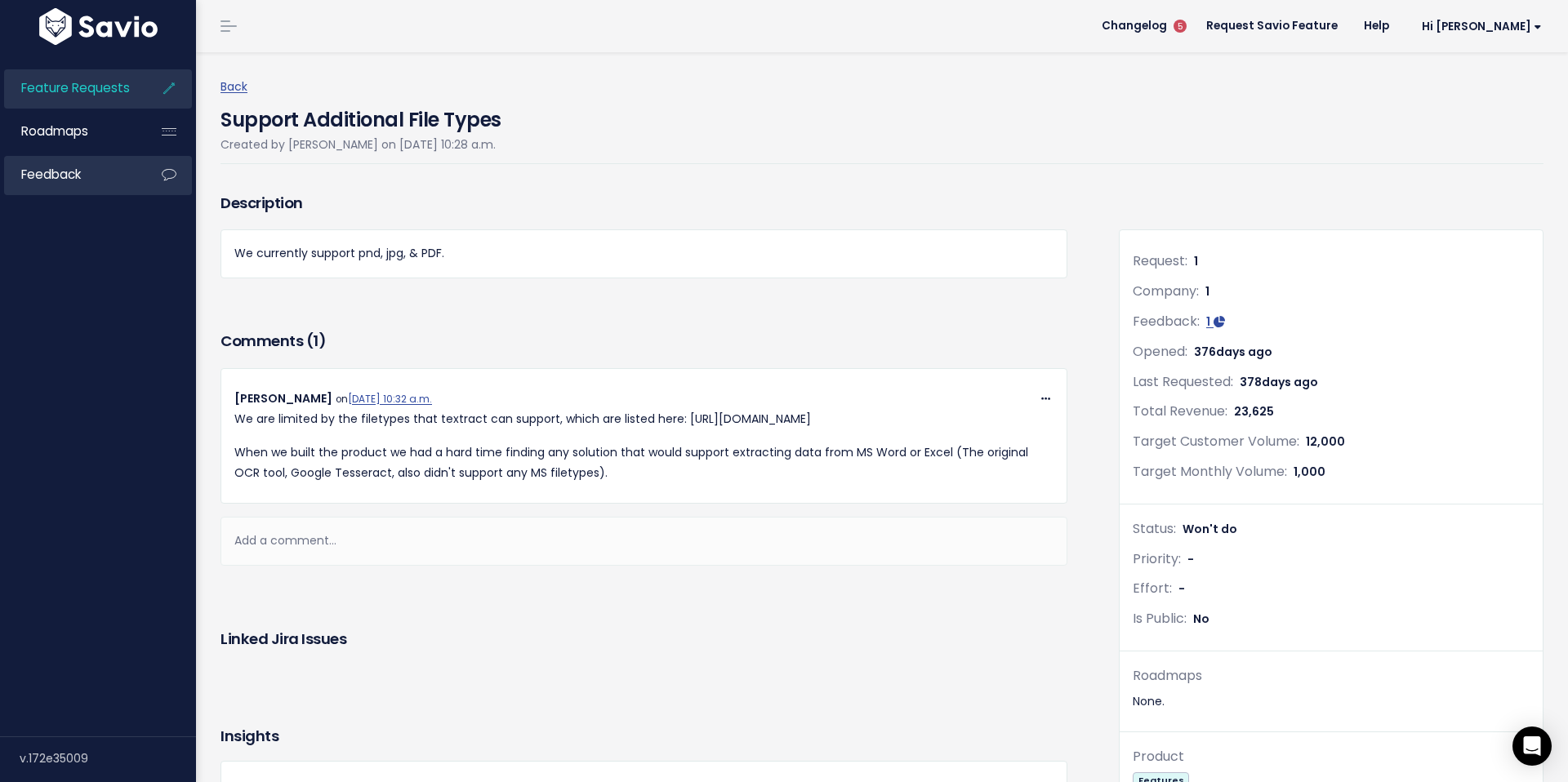
click at [53, 167] on span "Feedback" at bounding box center [51, 174] width 59 height 17
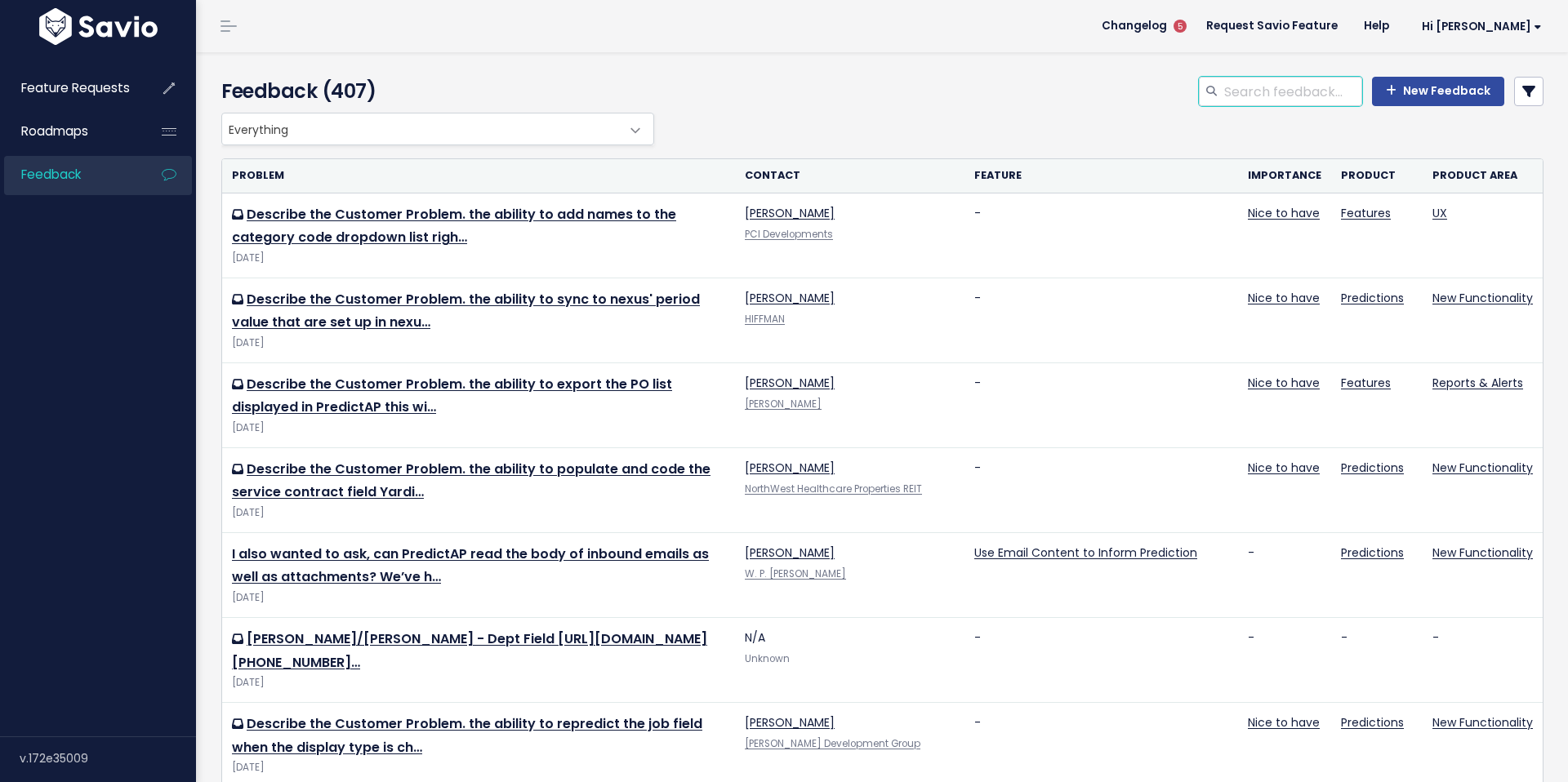
click at [1268, 94] on input "search" at bounding box center [1293, 91] width 140 height 30
type input "supporting"
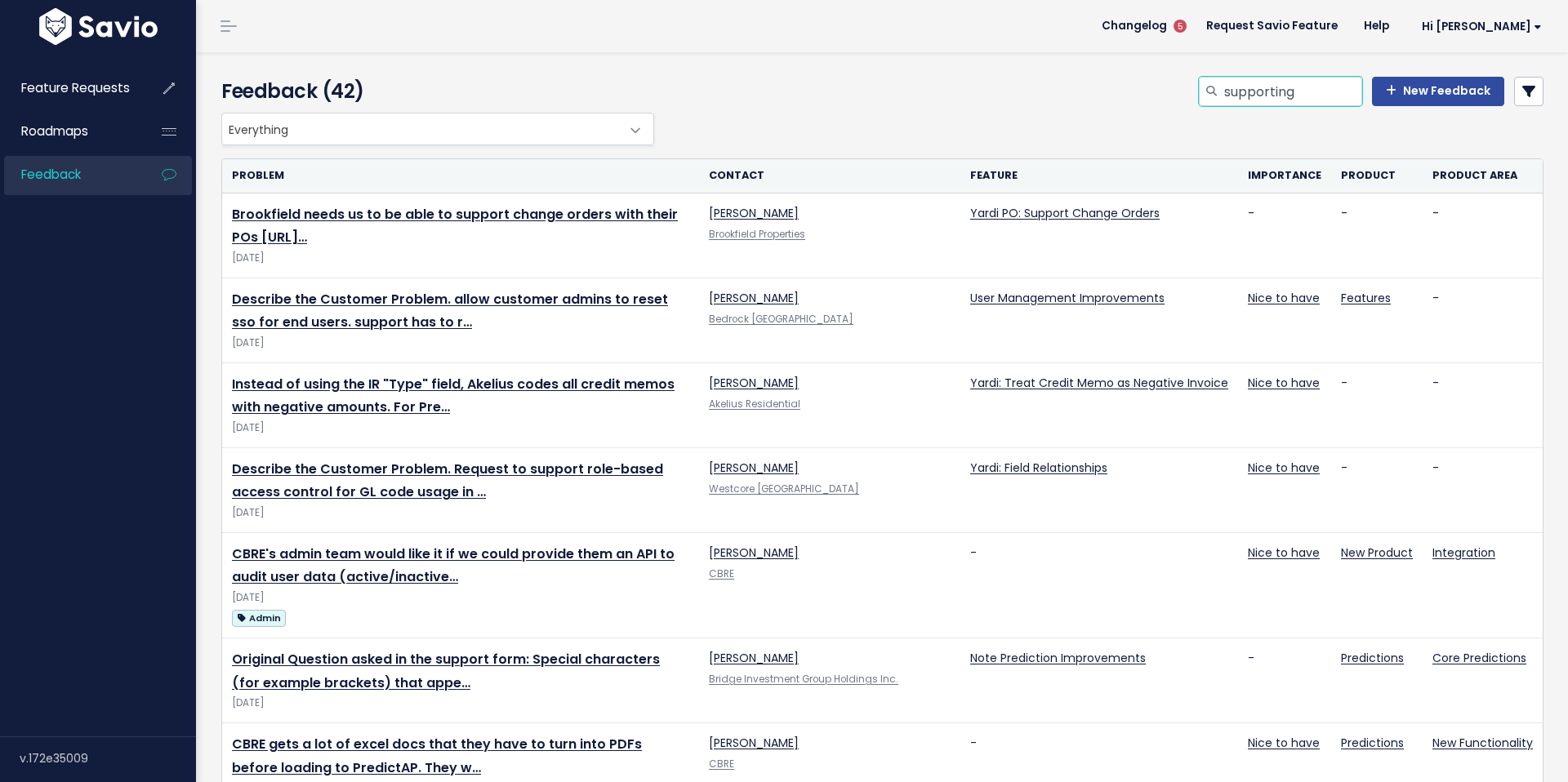
click at [1341, 87] on input "supporting" at bounding box center [1293, 91] width 140 height 30
type input "supporting documents"
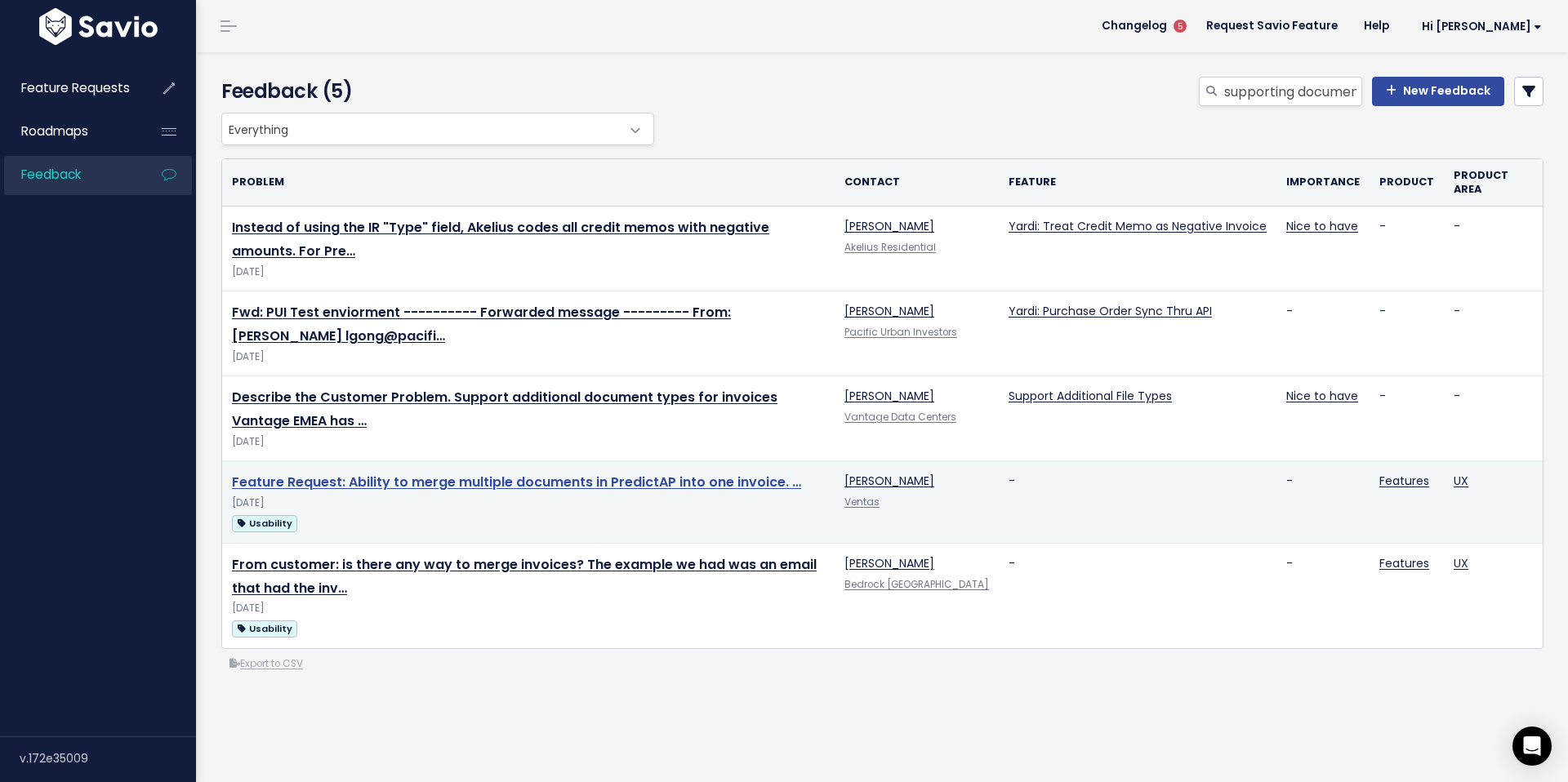
click at [450, 488] on link "Feature Request: Ability to merge multiple documents in PredictAP into one invo…" at bounding box center [516, 482] width 569 height 19
click at [450, 486] on link "Feature Request: Ability to merge multiple documents in PredictAP into one invo…" at bounding box center [516, 482] width 569 height 19
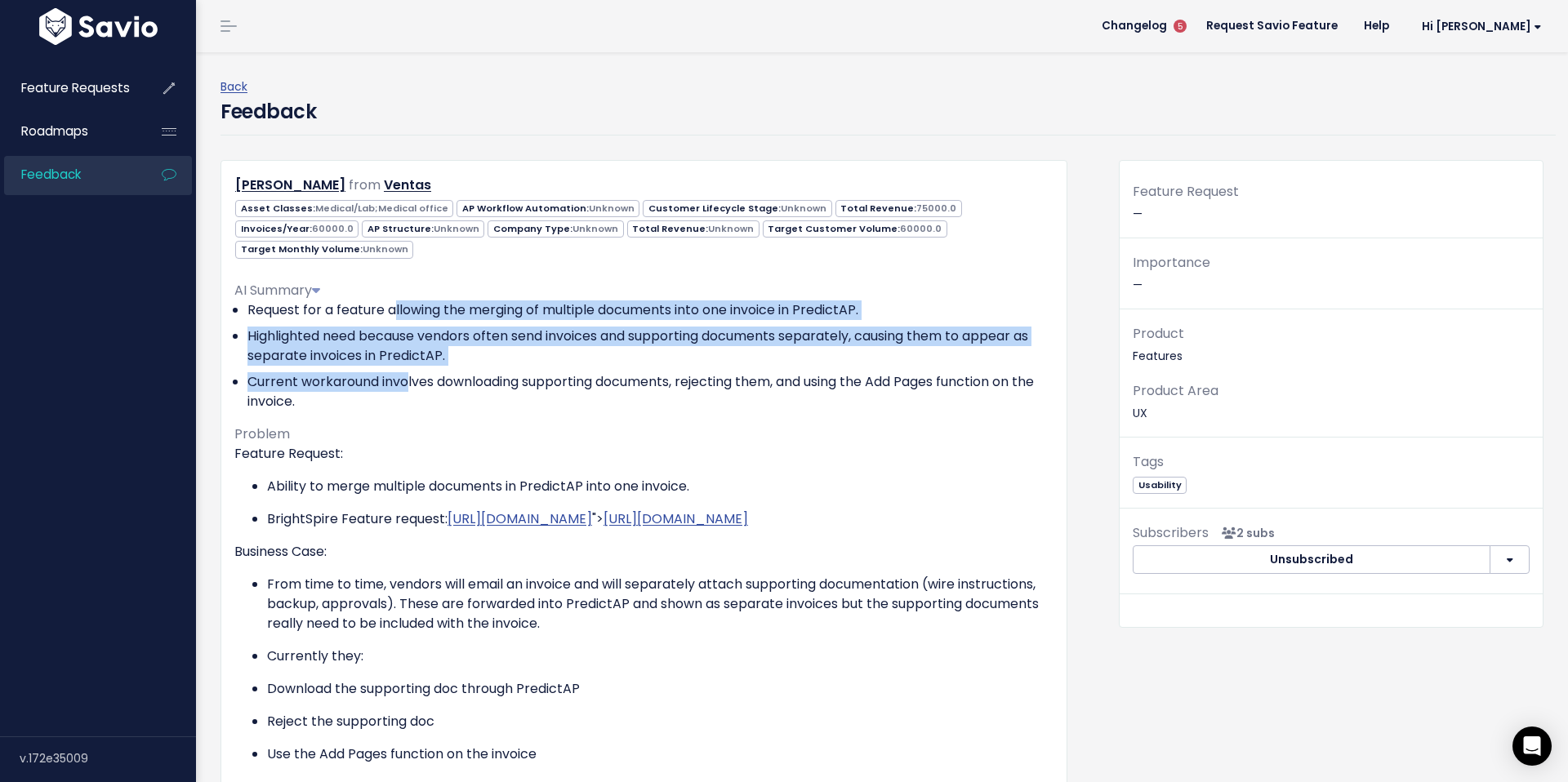
drag, startPoint x: 398, startPoint y: 293, endPoint x: 410, endPoint y: 351, distance: 59.2
click at [410, 351] on ul "Request for a feature allowing the merging of multiple documents into one invoi…" at bounding box center [644, 356] width 819 height 111
click at [410, 372] on li "Current workaround involves downloading supporting documents, rejecting them, a…" at bounding box center [651, 392] width 806 height 40
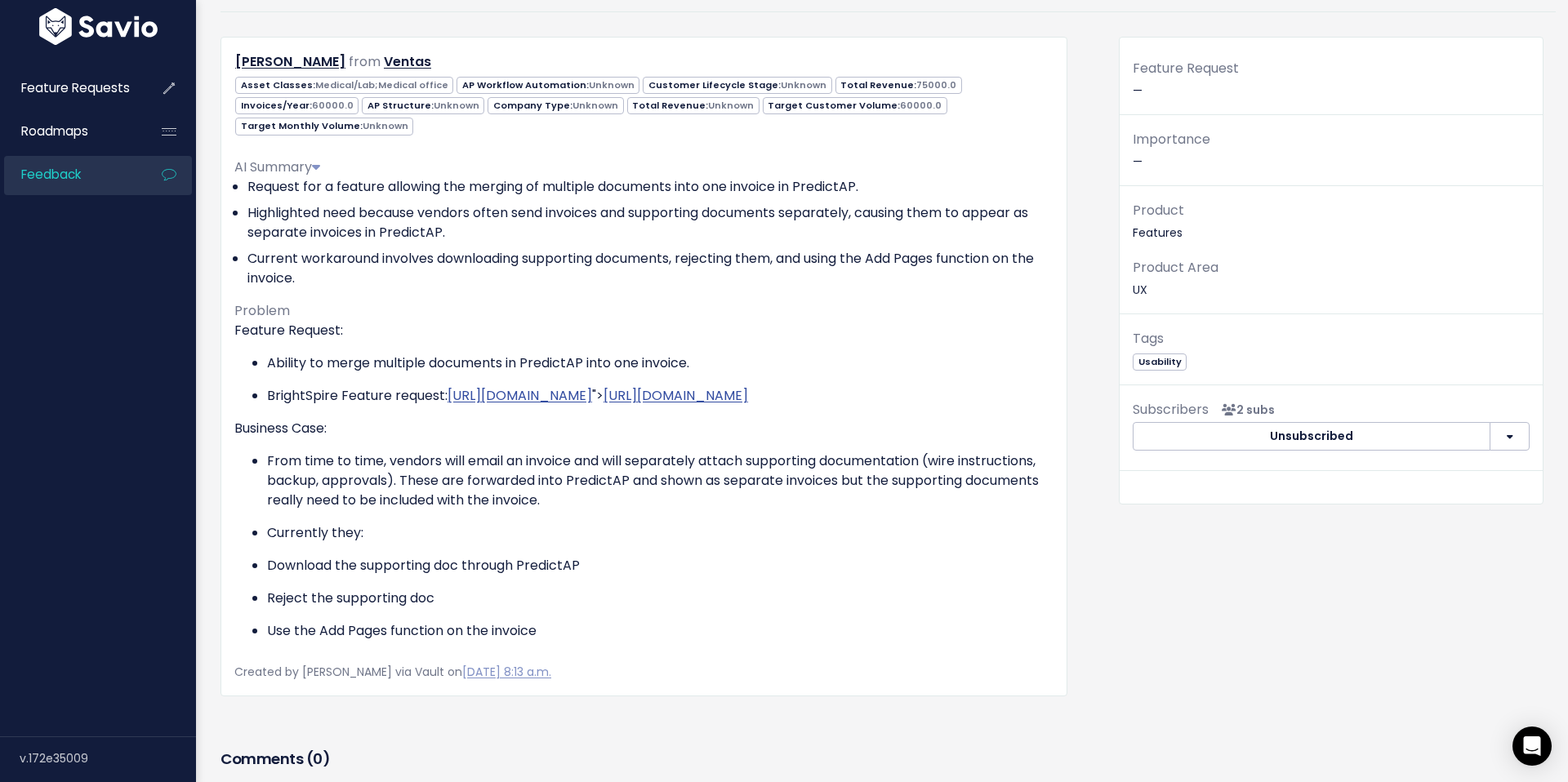
scroll to position [129, 0]
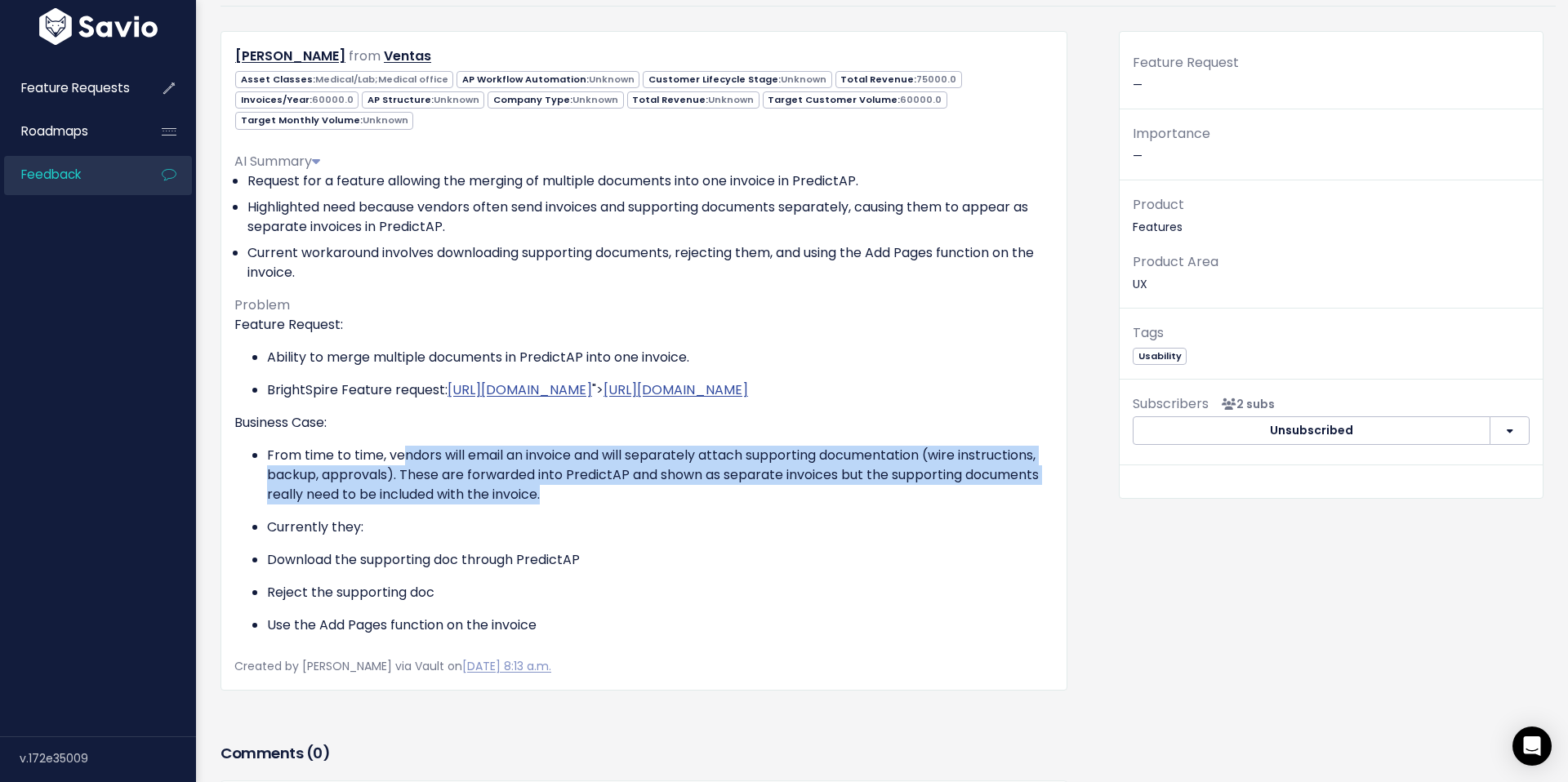
drag, startPoint x: 408, startPoint y: 470, endPoint x: 686, endPoint y: 514, distance: 281.5
click at [686, 505] on p "From time to time, vendors will email an invoice and will separately attach sup…" at bounding box center [660, 475] width 786 height 58
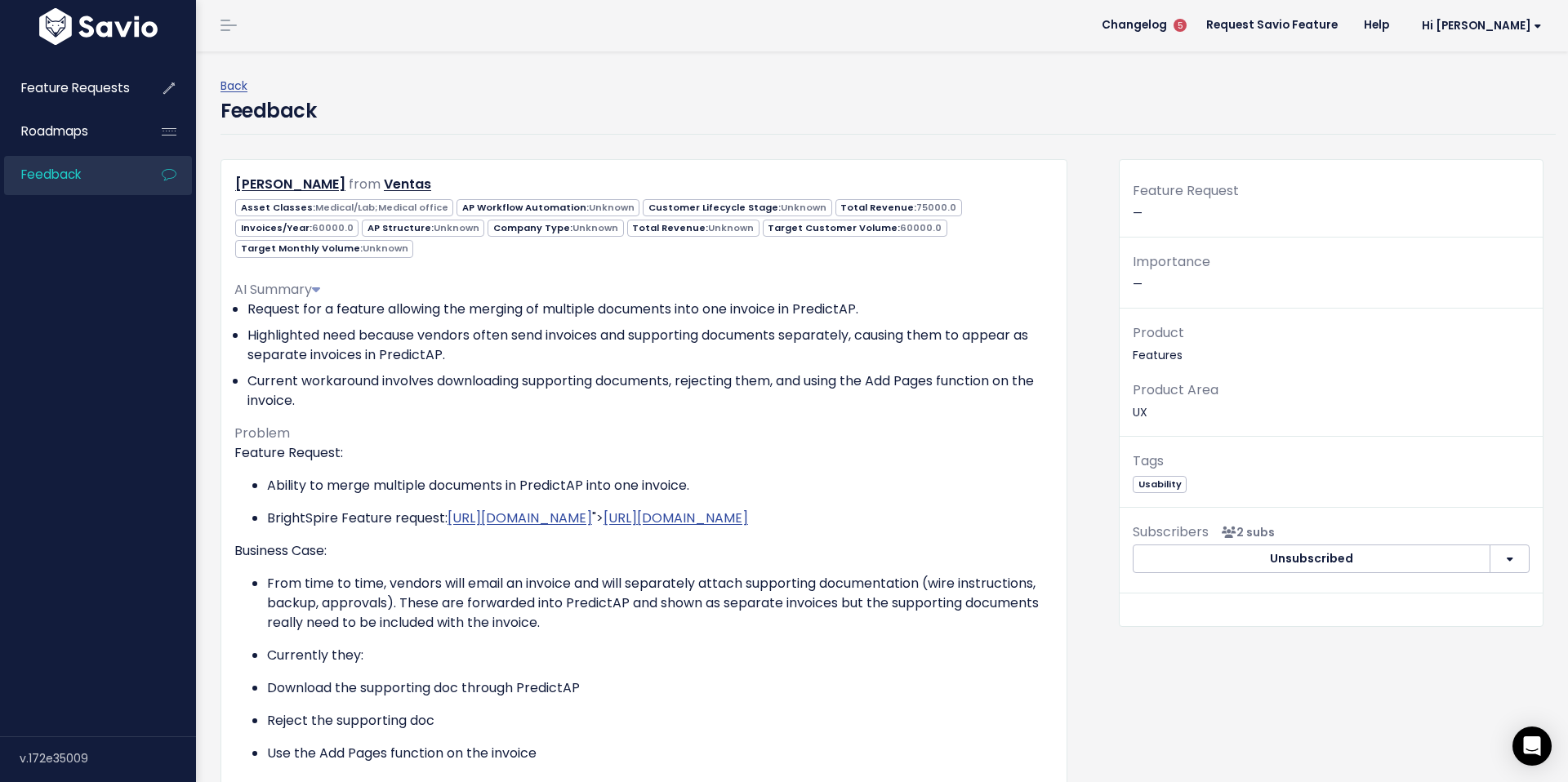
scroll to position [0, 0]
drag, startPoint x: 282, startPoint y: 284, endPoint x: 469, endPoint y: 282, distance: 187.0
click at [469, 300] on li "Request for a feature allowing the merging of multiple documents into one invoi…" at bounding box center [651, 310] width 806 height 20
click at [469, 299] on li "Request for a feature allowing the merging of multiple documents into one invoi…" at bounding box center [651, 309] width 806 height 20
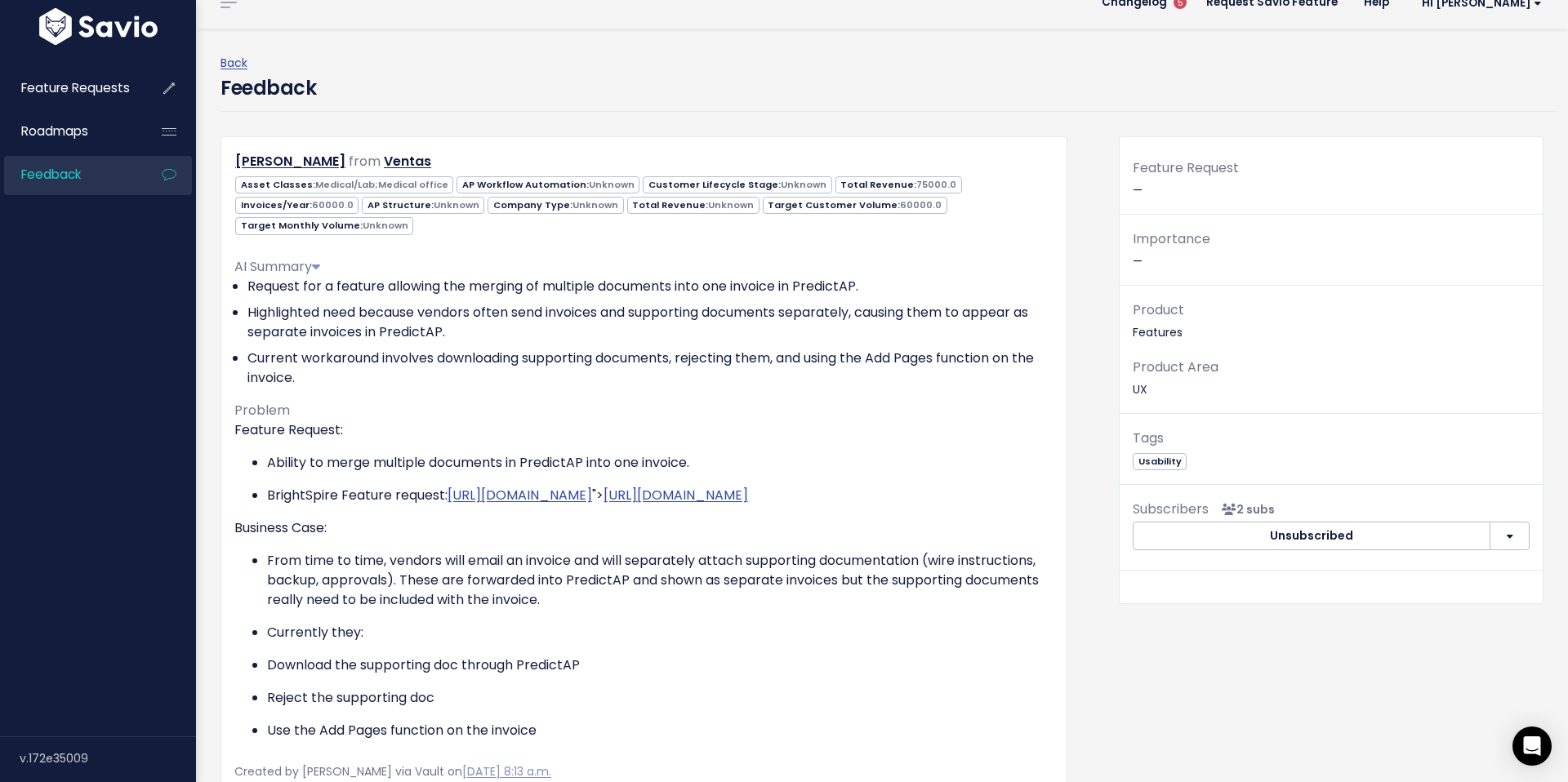
scroll to position [25, 0]
